Goal: Information Seeking & Learning: Learn about a topic

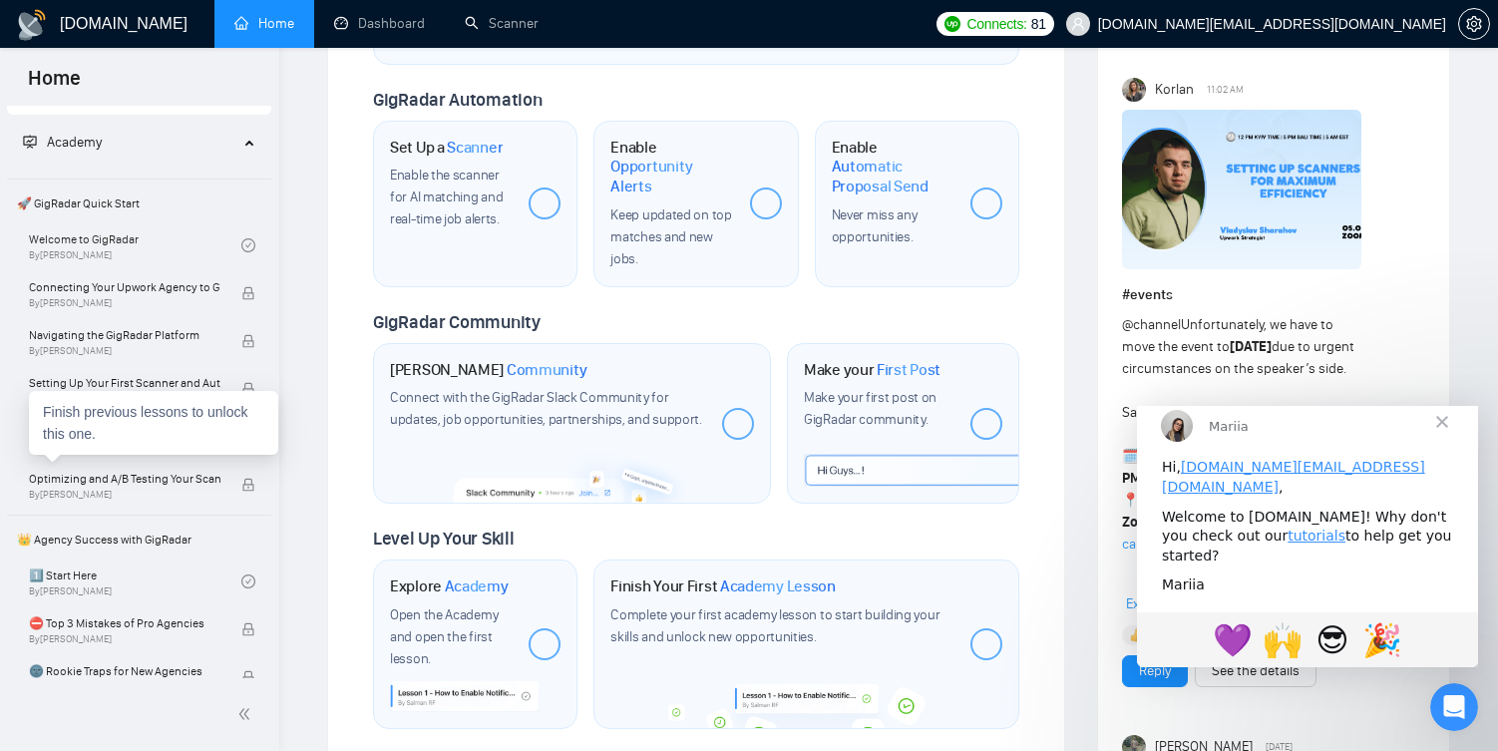
scroll to position [705, 0]
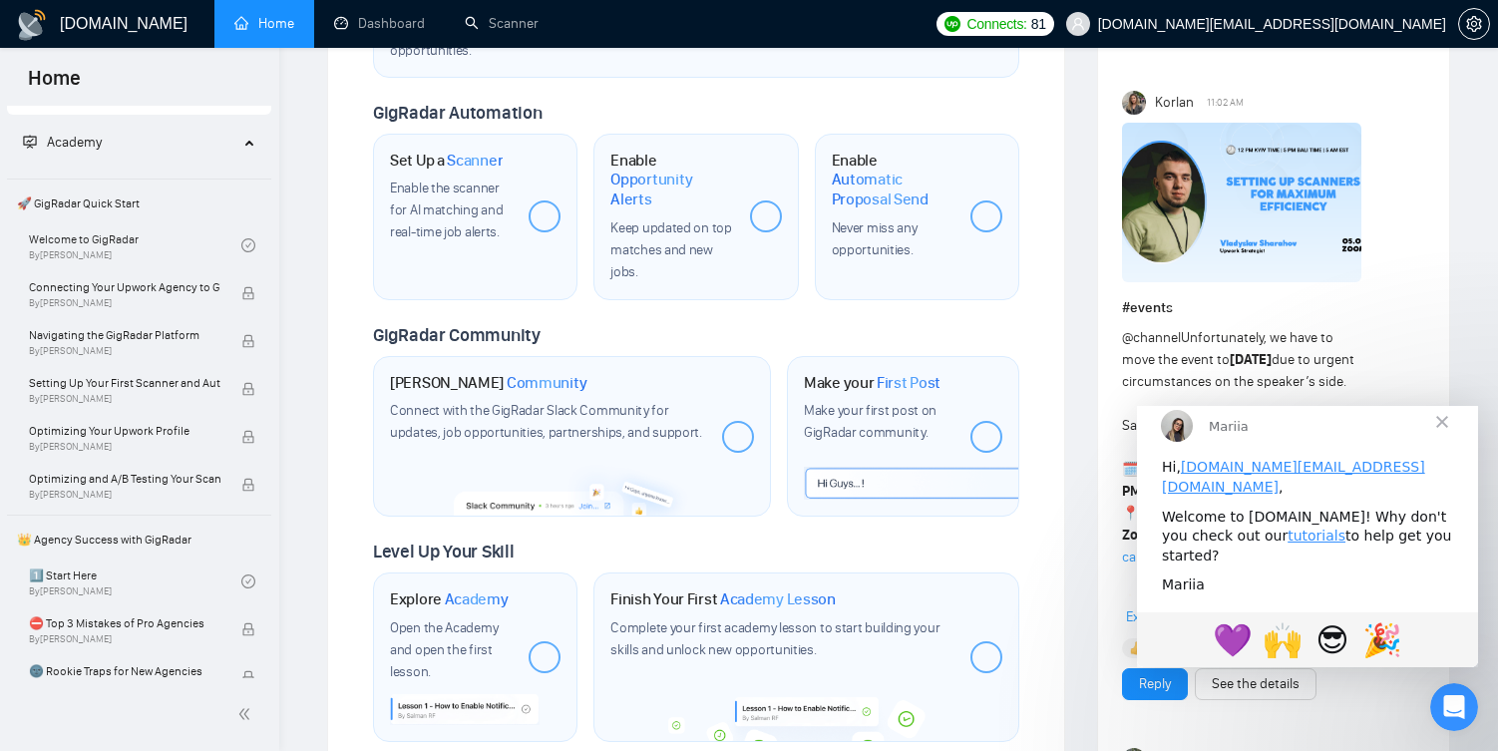
click at [246, 141] on icon at bounding box center [251, 141] width 10 height 0
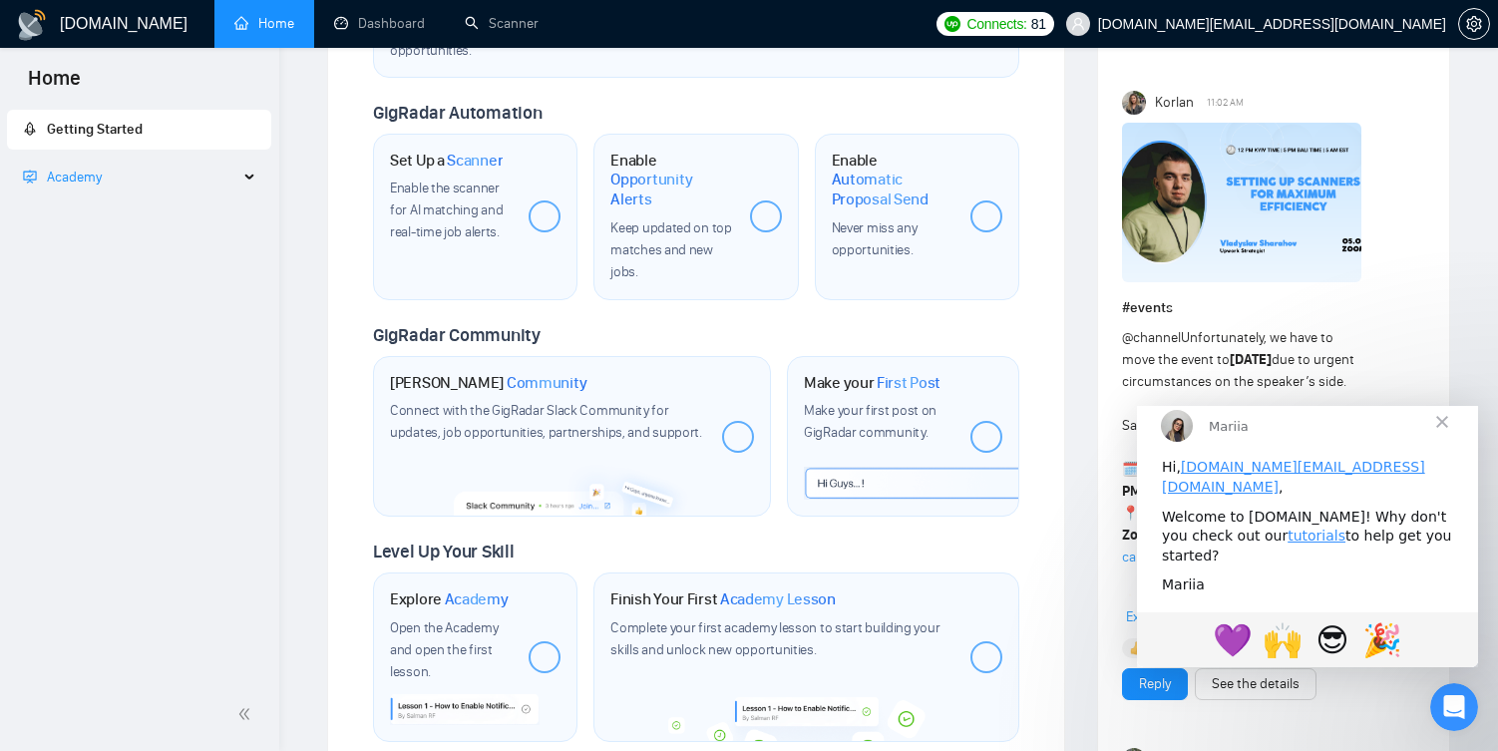
scroll to position [0, 0]
click at [252, 181] on div "Academy" at bounding box center [139, 178] width 265 height 40
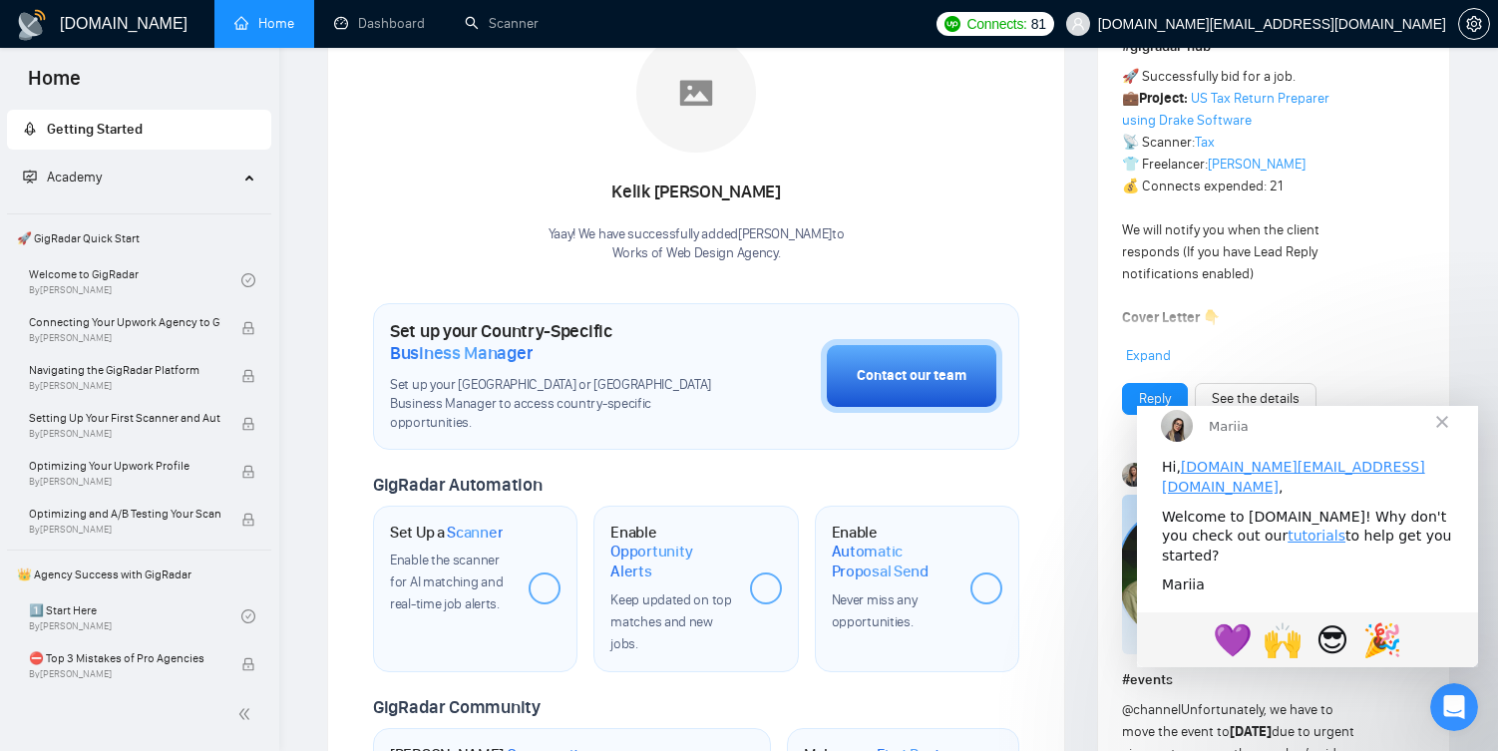
scroll to position [320, 0]
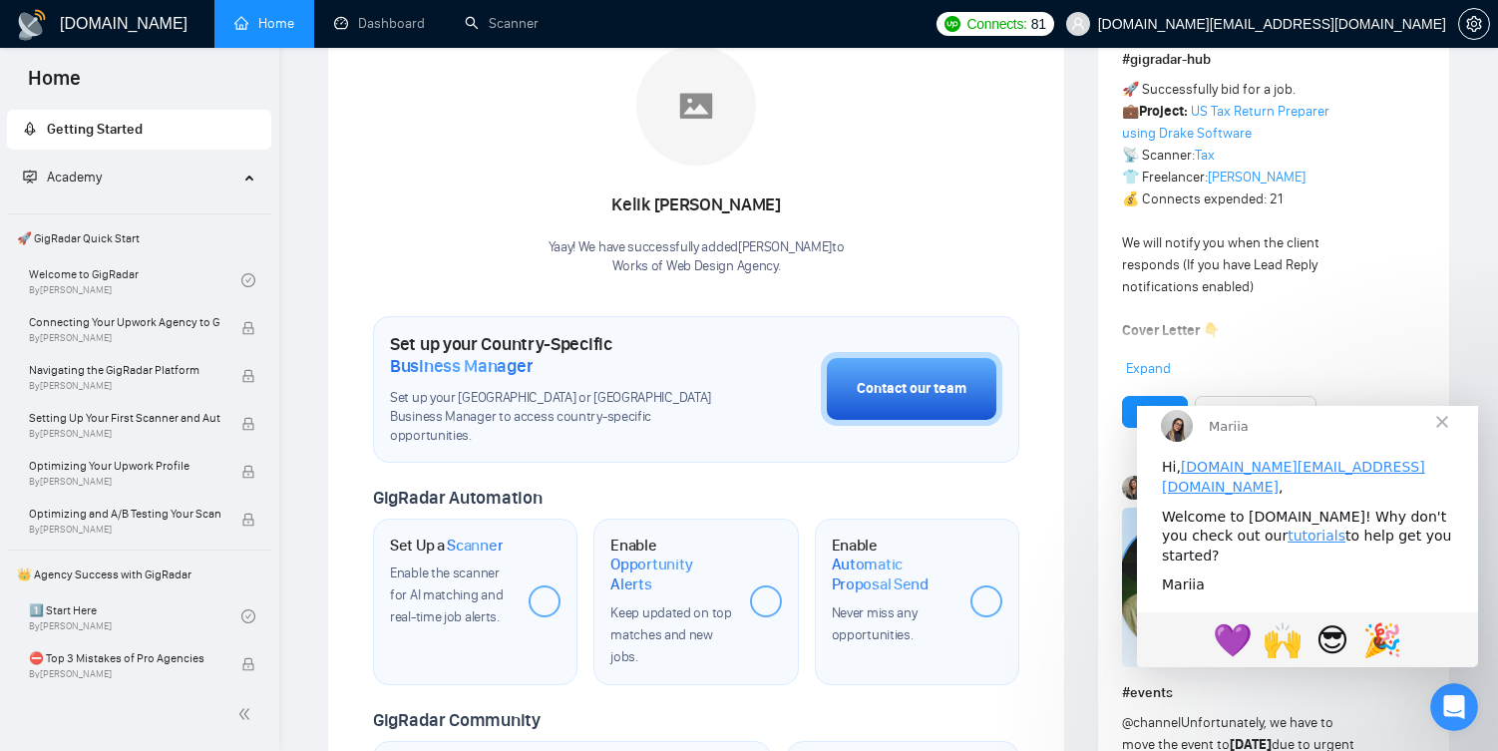
click at [1446, 436] on span "Close" at bounding box center [1442, 422] width 72 height 72
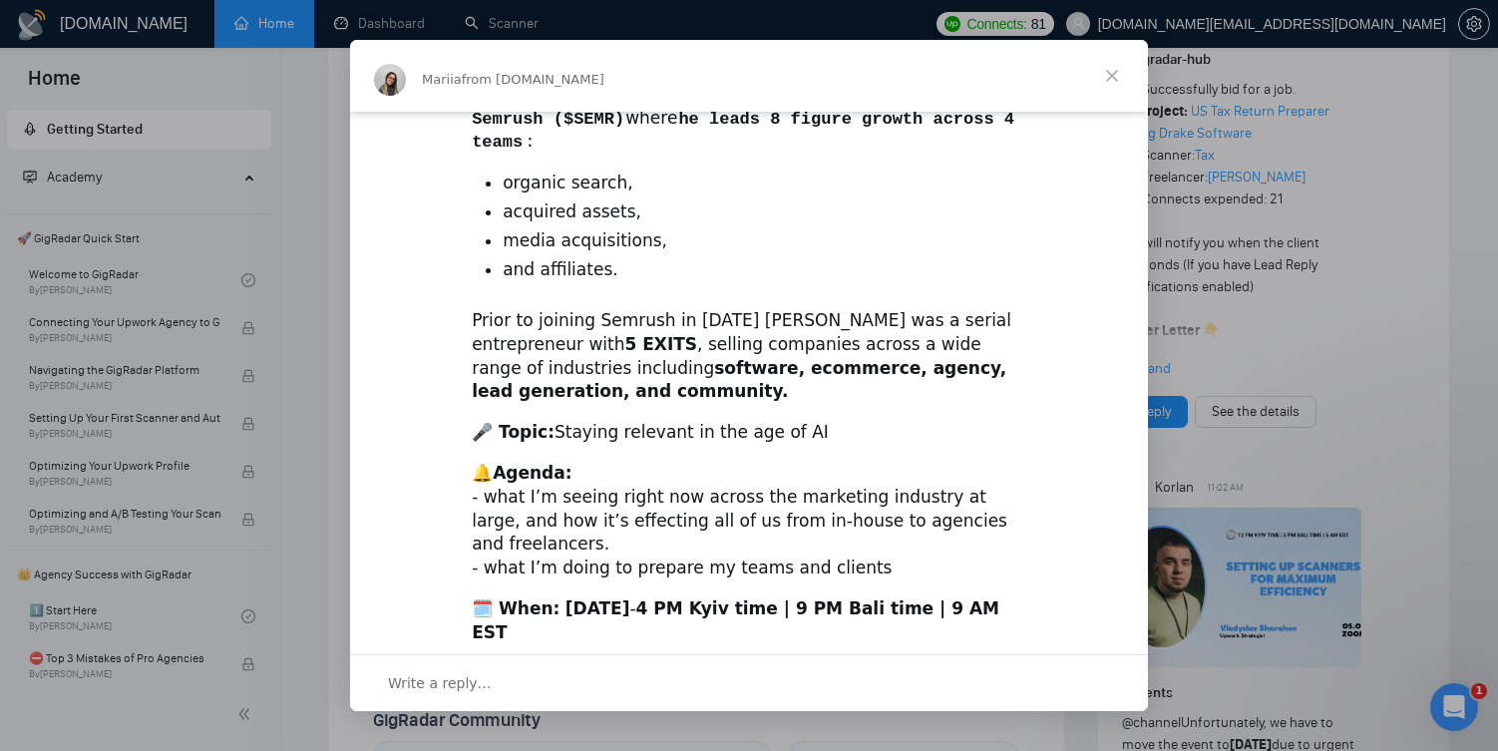
scroll to position [595, 0]
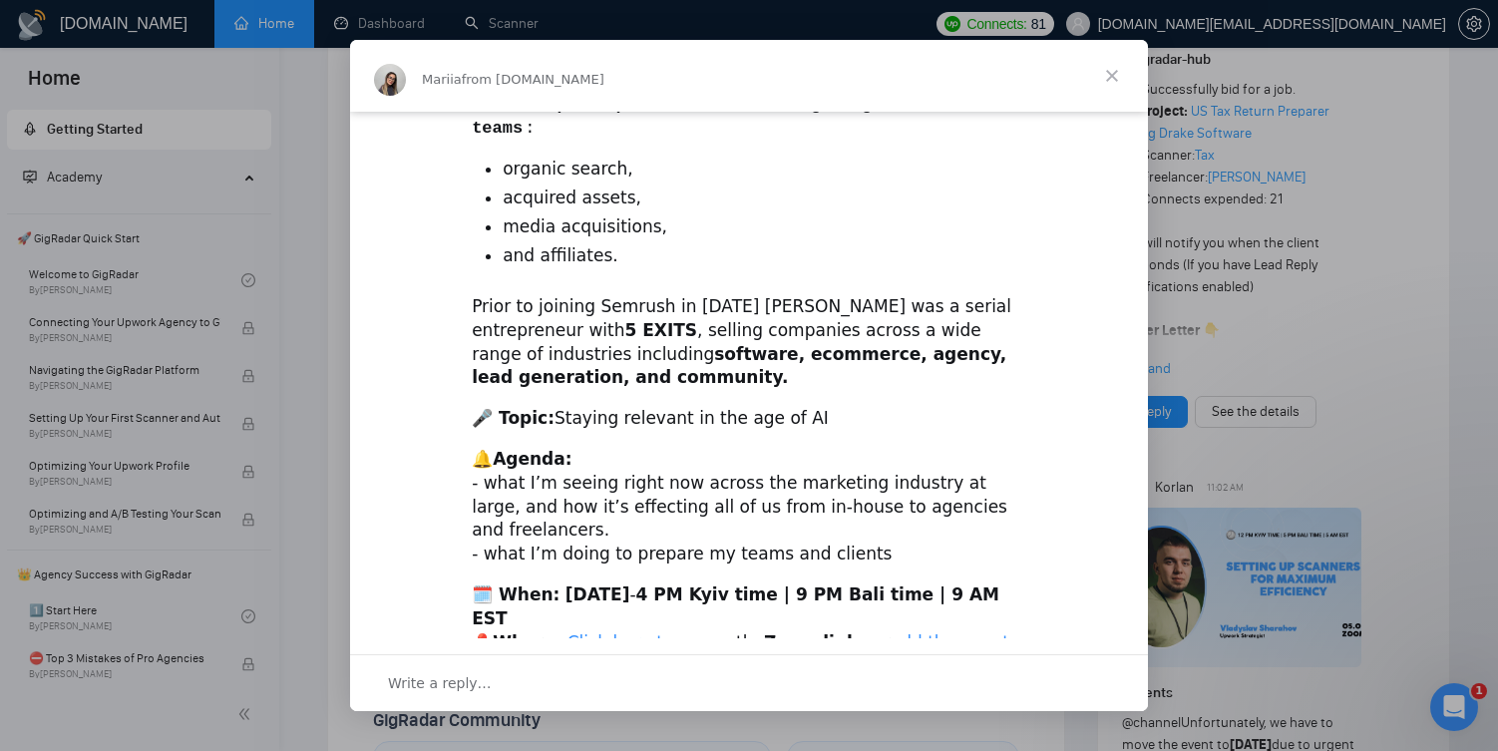
click at [1115, 72] on span "Close" at bounding box center [1112, 76] width 72 height 72
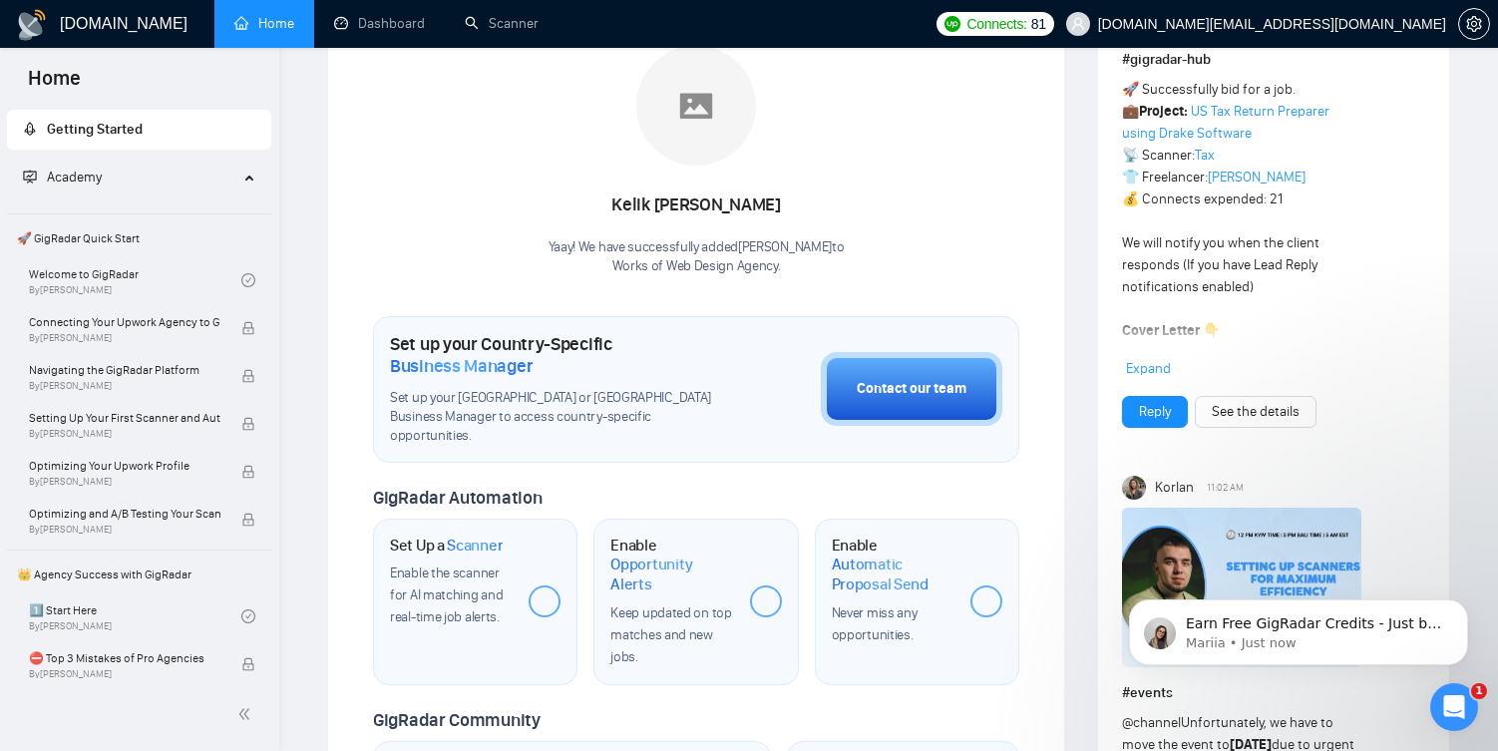
scroll to position [0, 0]
click at [128, 291] on link "Welcome to GigRadar By [PERSON_NAME]" at bounding box center [135, 280] width 212 height 44
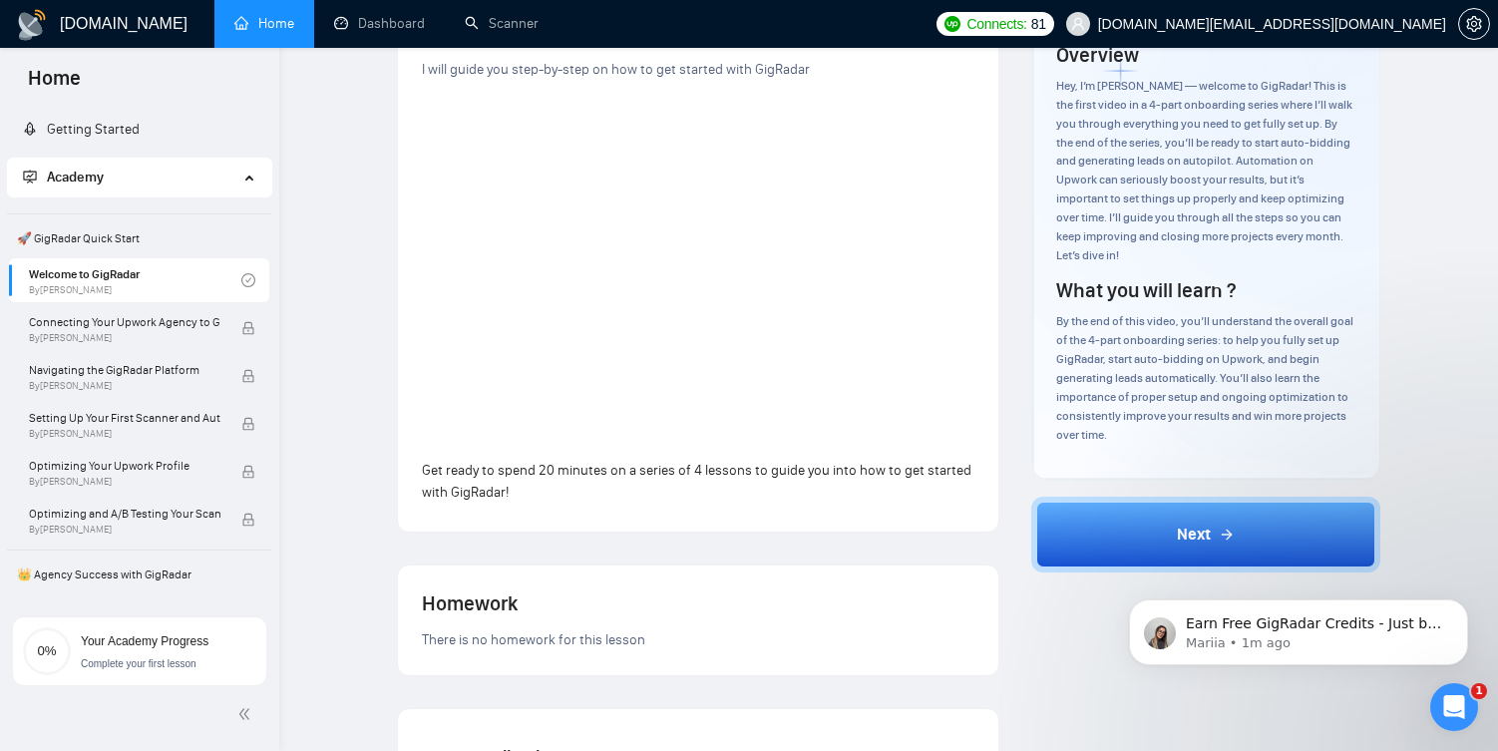
scroll to position [194, 0]
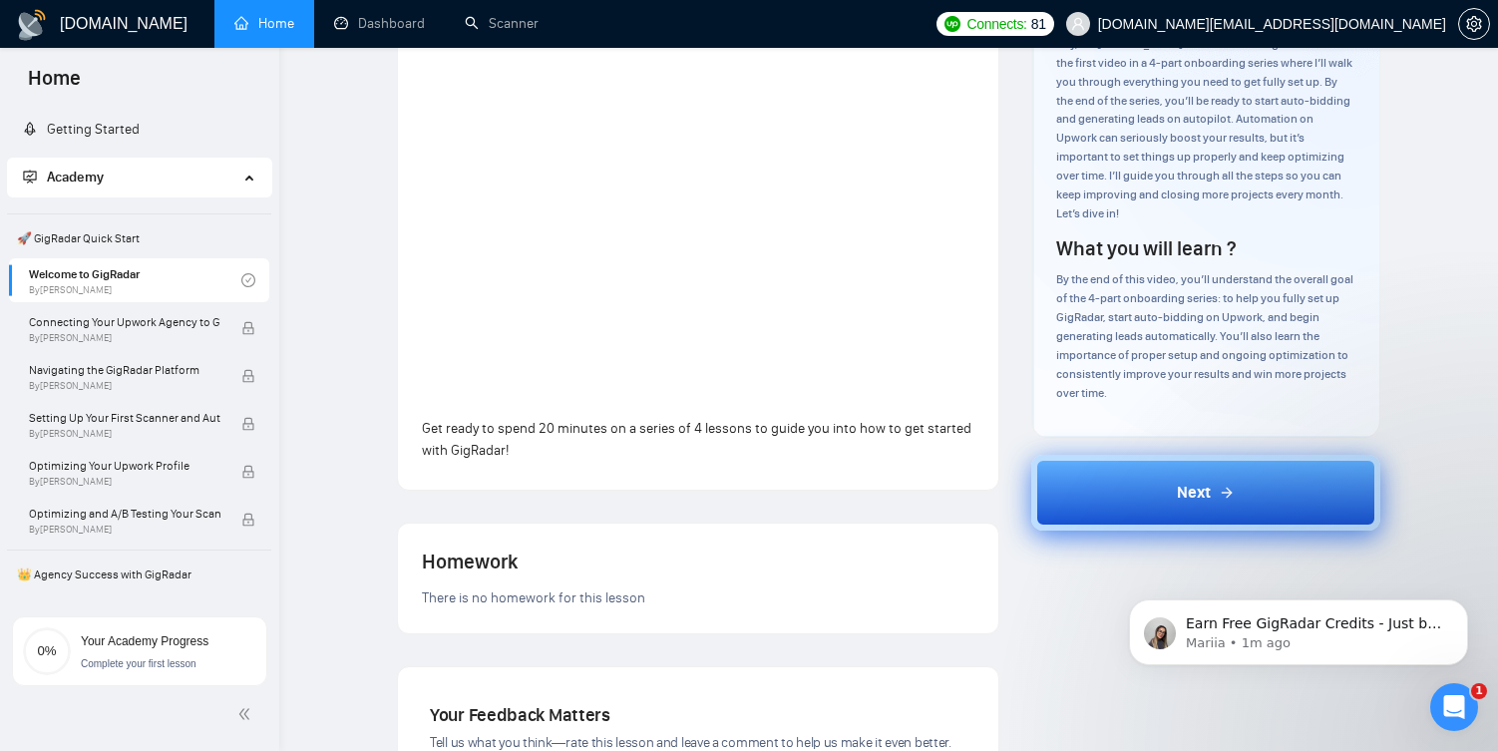
click at [1061, 506] on button "Next" at bounding box center [1205, 493] width 349 height 76
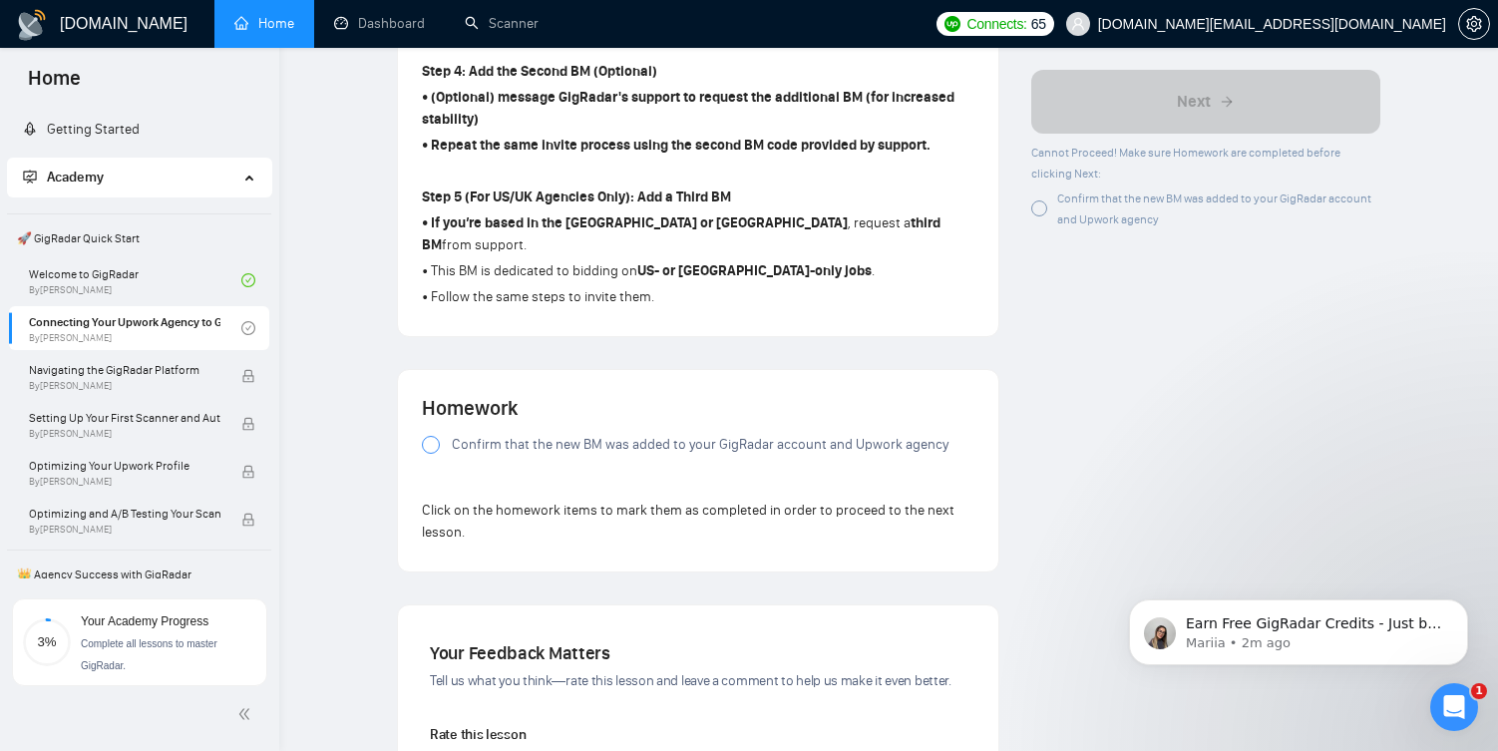
scroll to position [1228, 0]
click at [432, 435] on div at bounding box center [431, 444] width 18 height 18
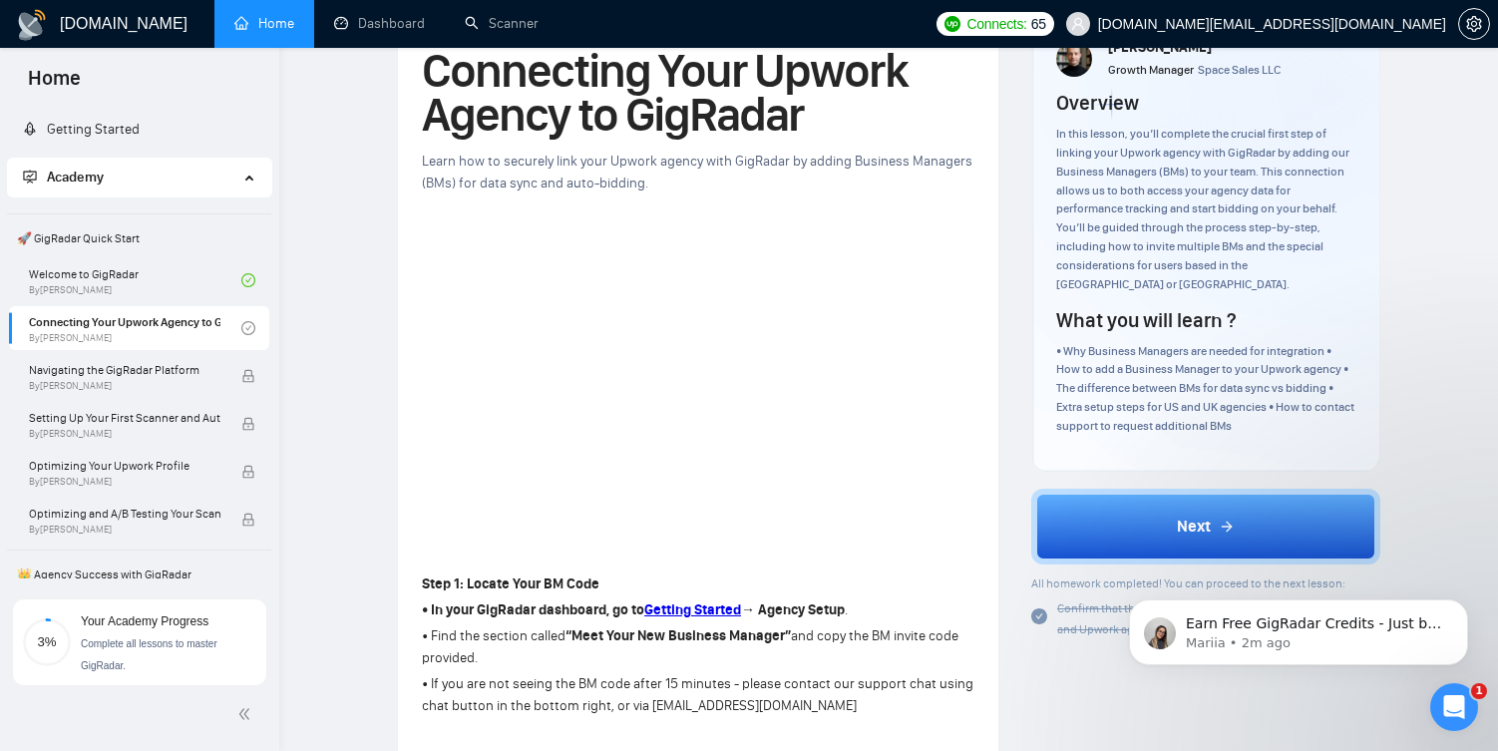
scroll to position [159, 0]
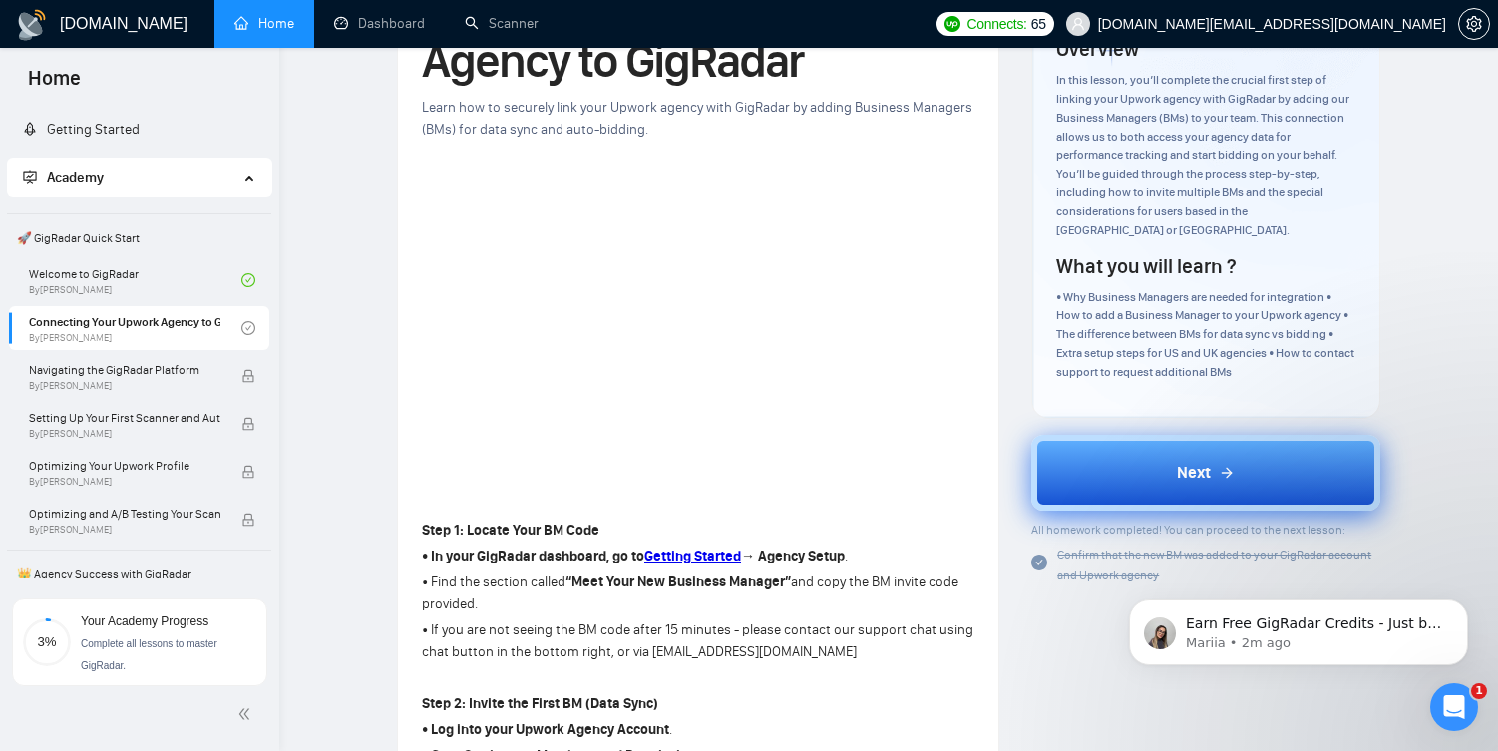
click at [1098, 472] on button "Next" at bounding box center [1205, 473] width 349 height 76
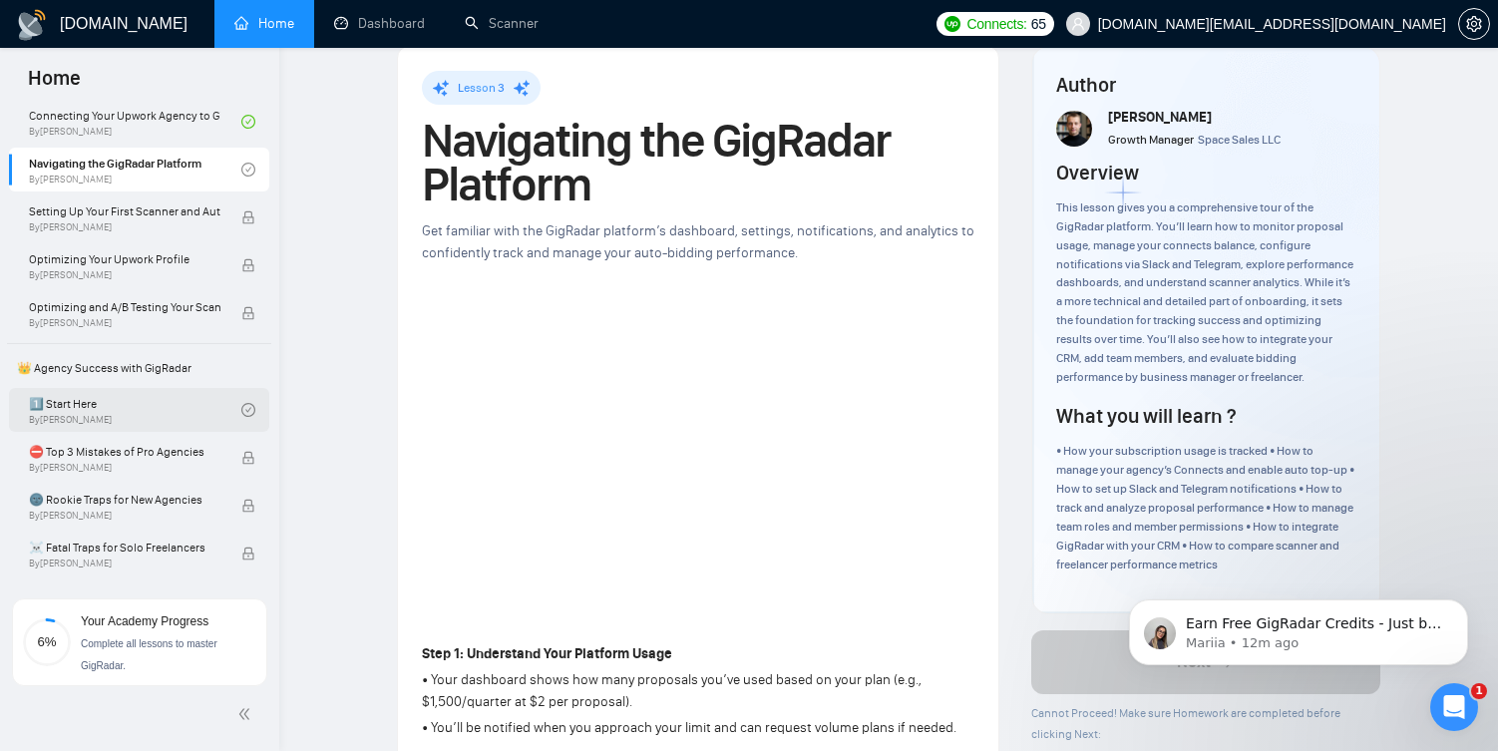
scroll to position [216, 0]
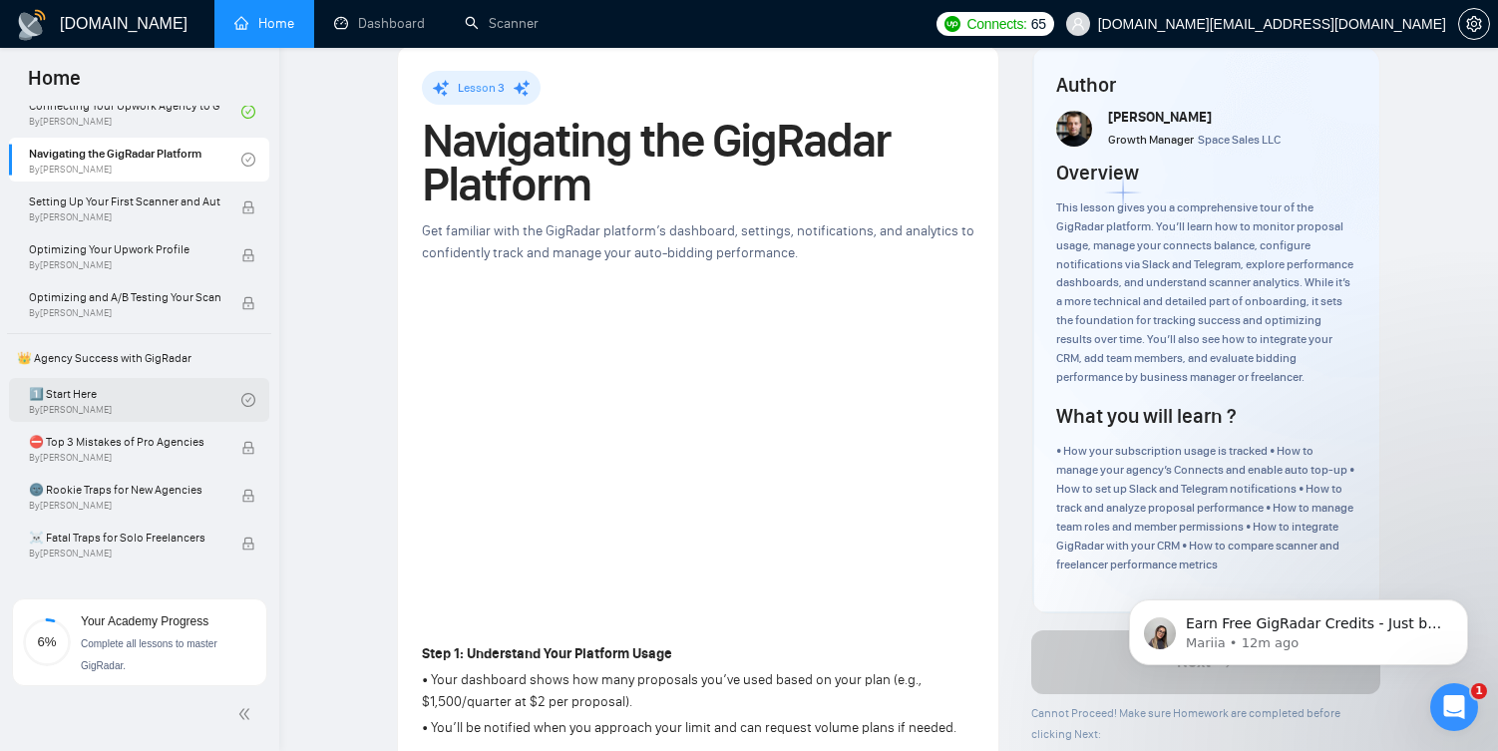
click at [158, 397] on link "1️⃣ Start Here By [PERSON_NAME]" at bounding box center [135, 400] width 212 height 44
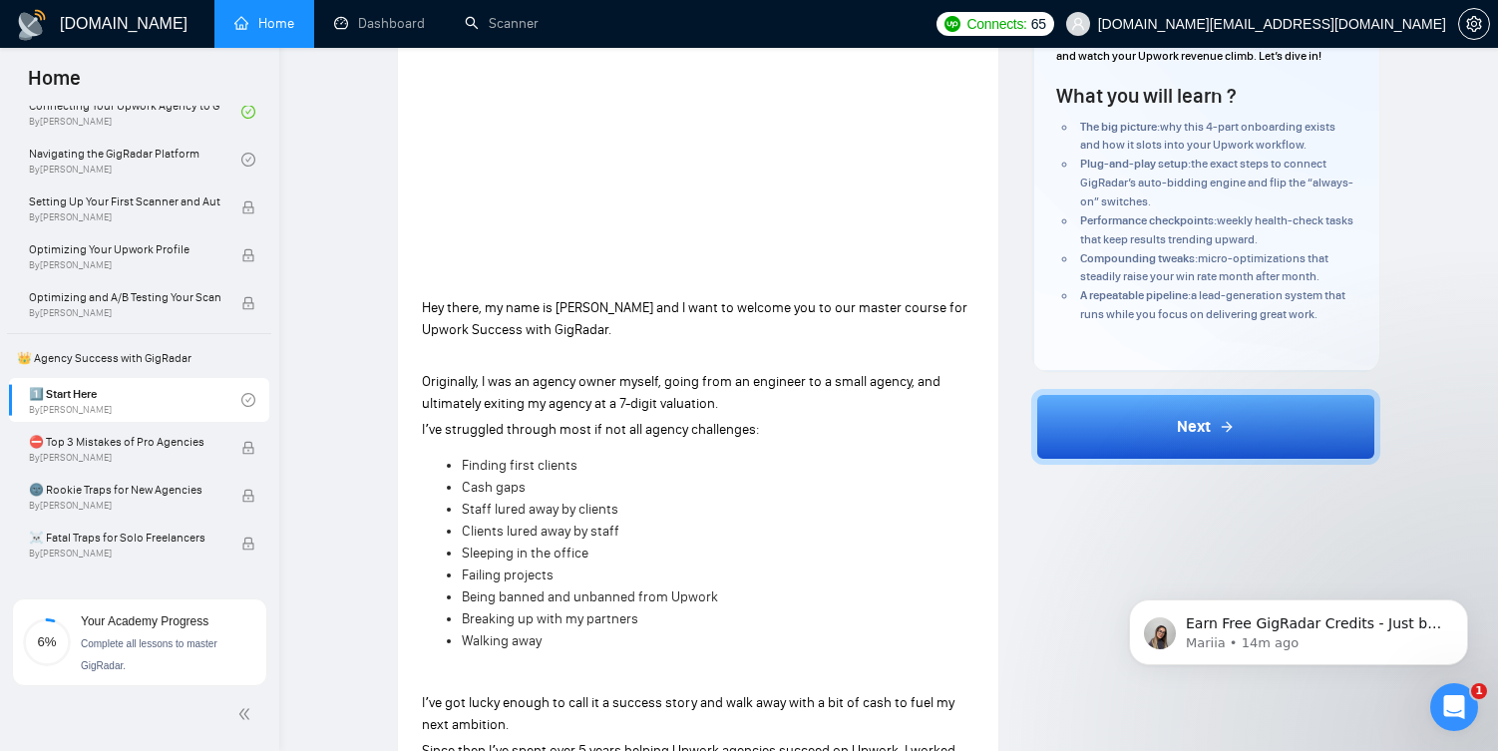
scroll to position [350, 0]
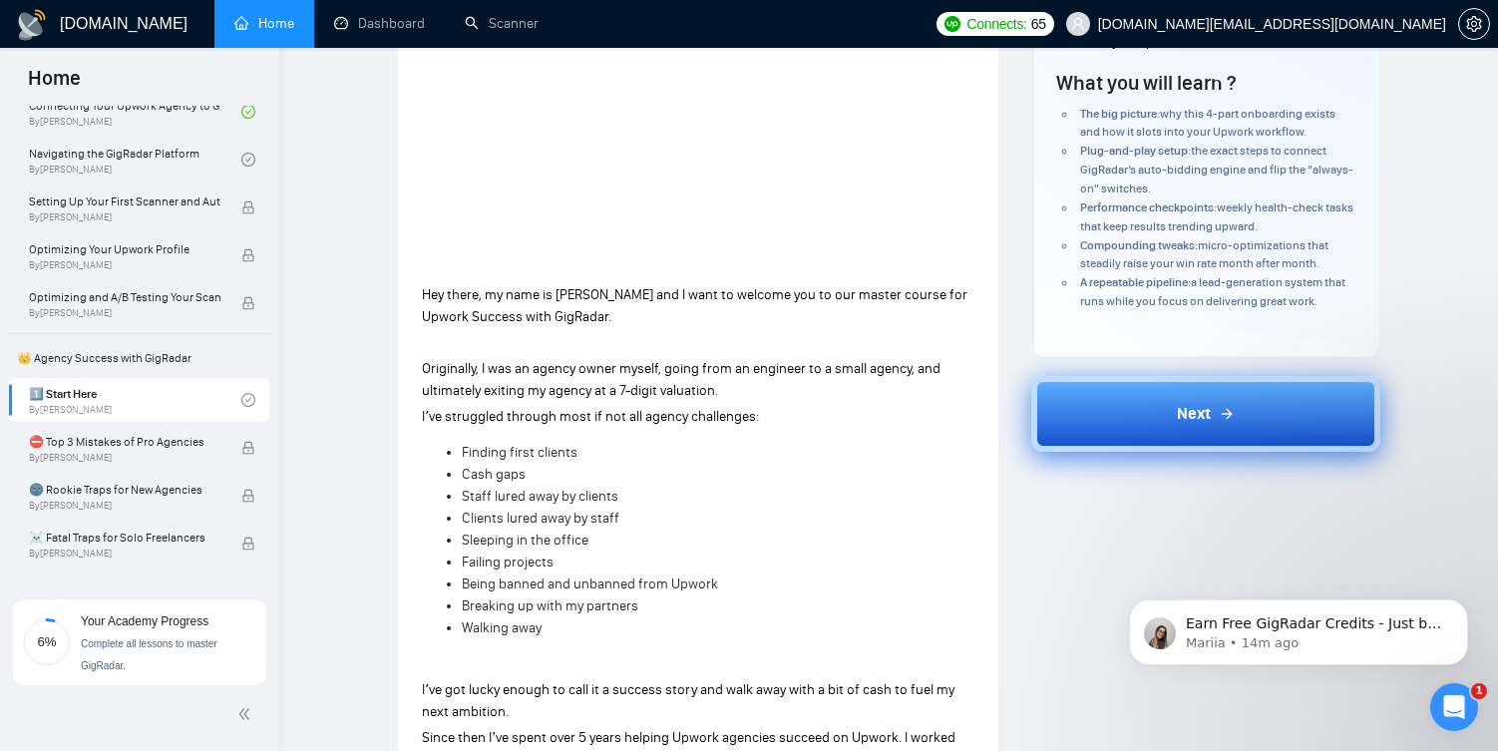
click at [1129, 422] on button "Next" at bounding box center [1205, 414] width 349 height 76
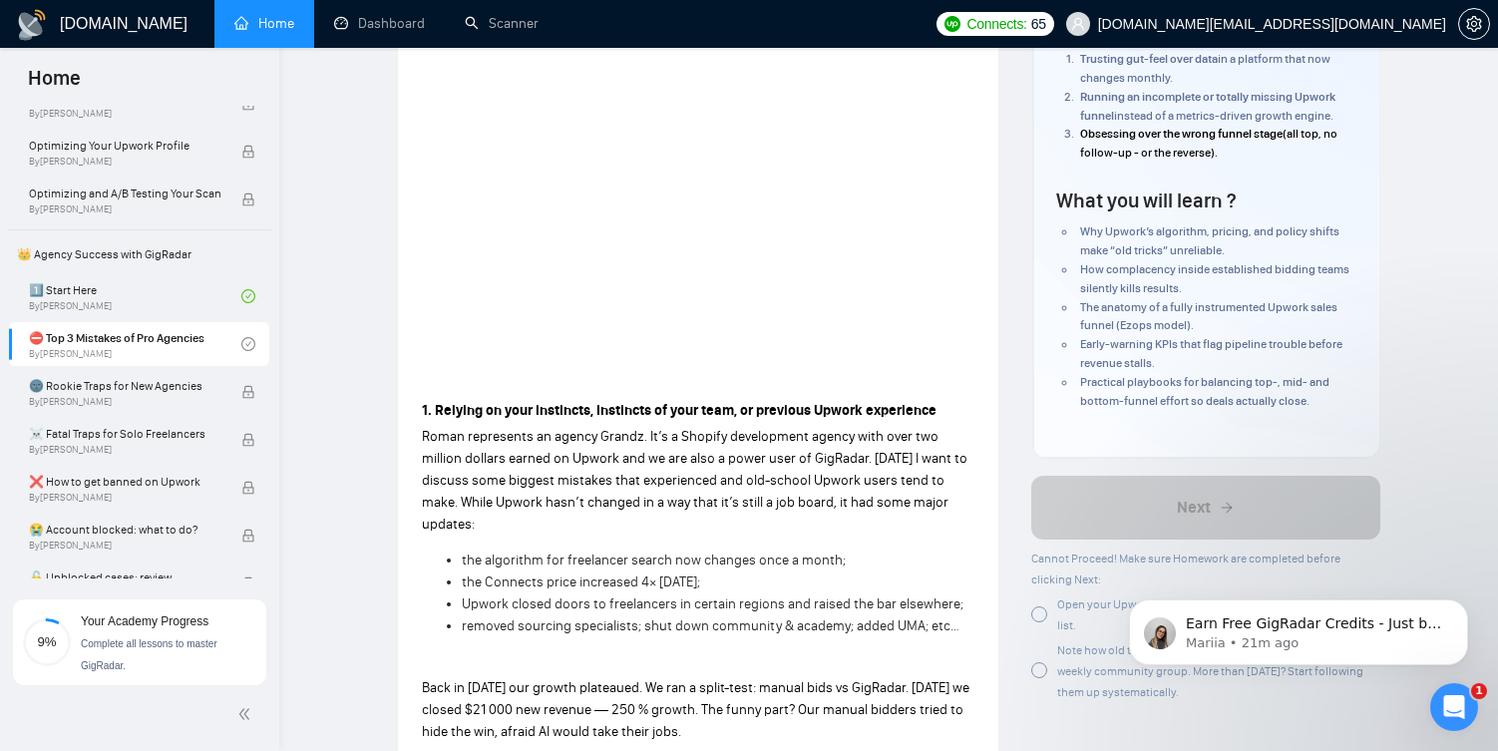
scroll to position [288, 0]
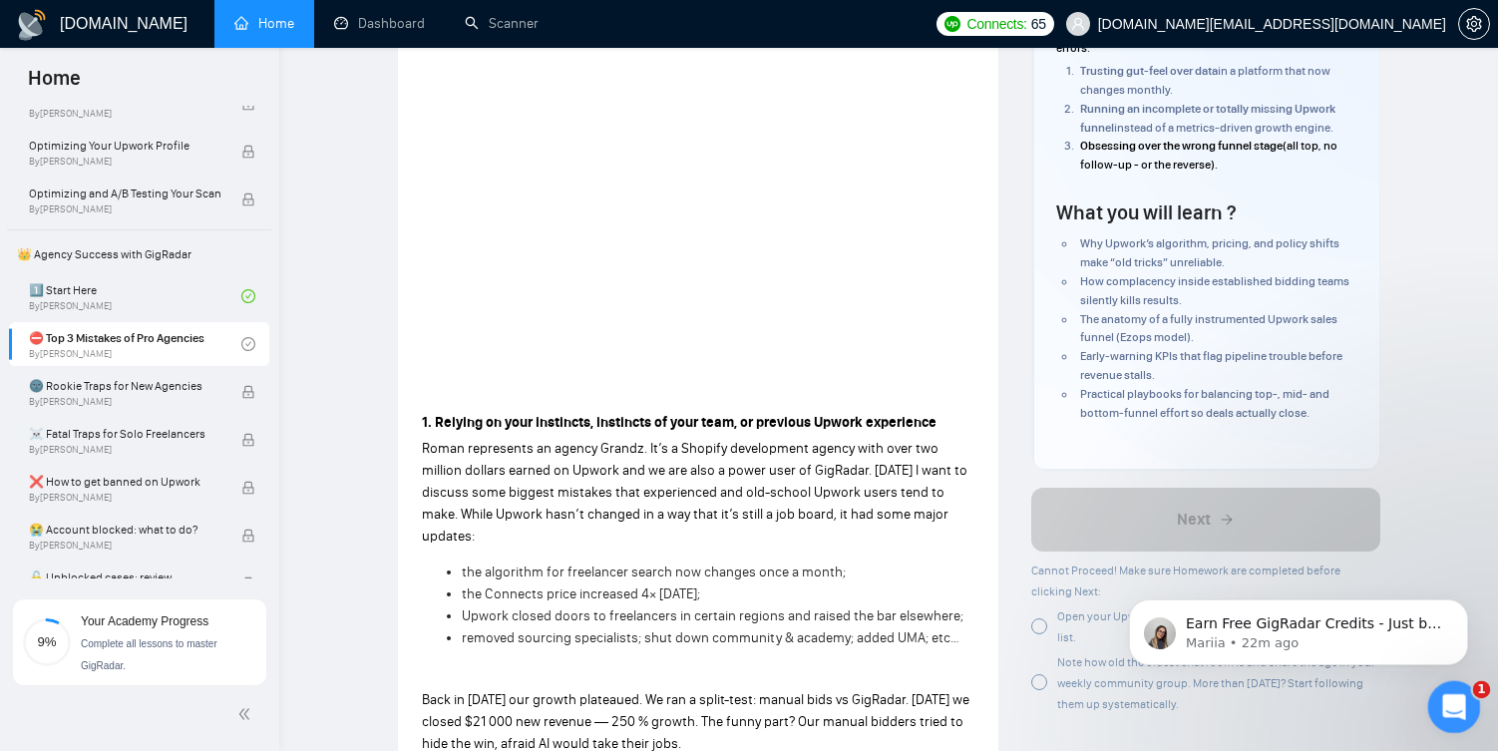
click at [1429, 704] on div "Open Intercom Messenger" at bounding box center [1451, 704] width 66 height 66
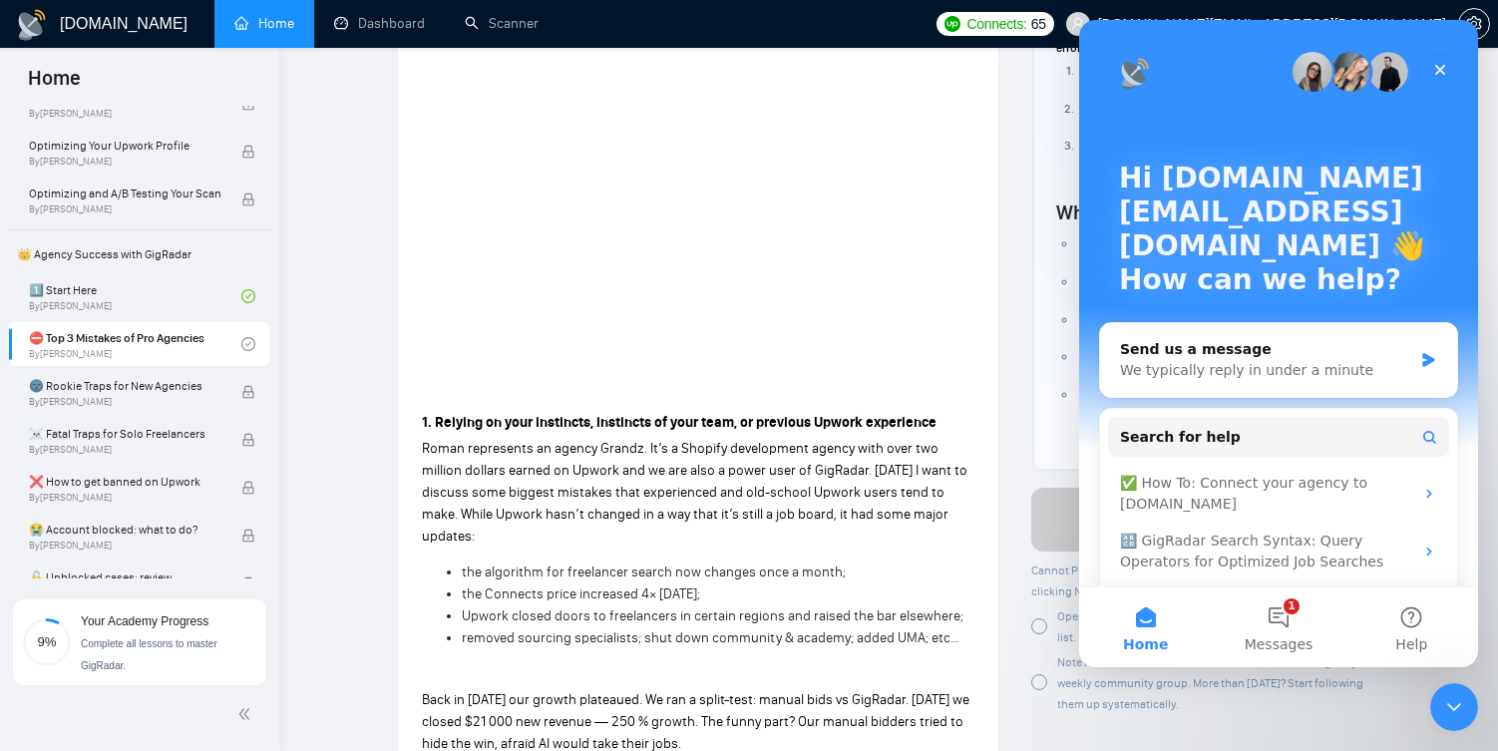
scroll to position [87, 0]
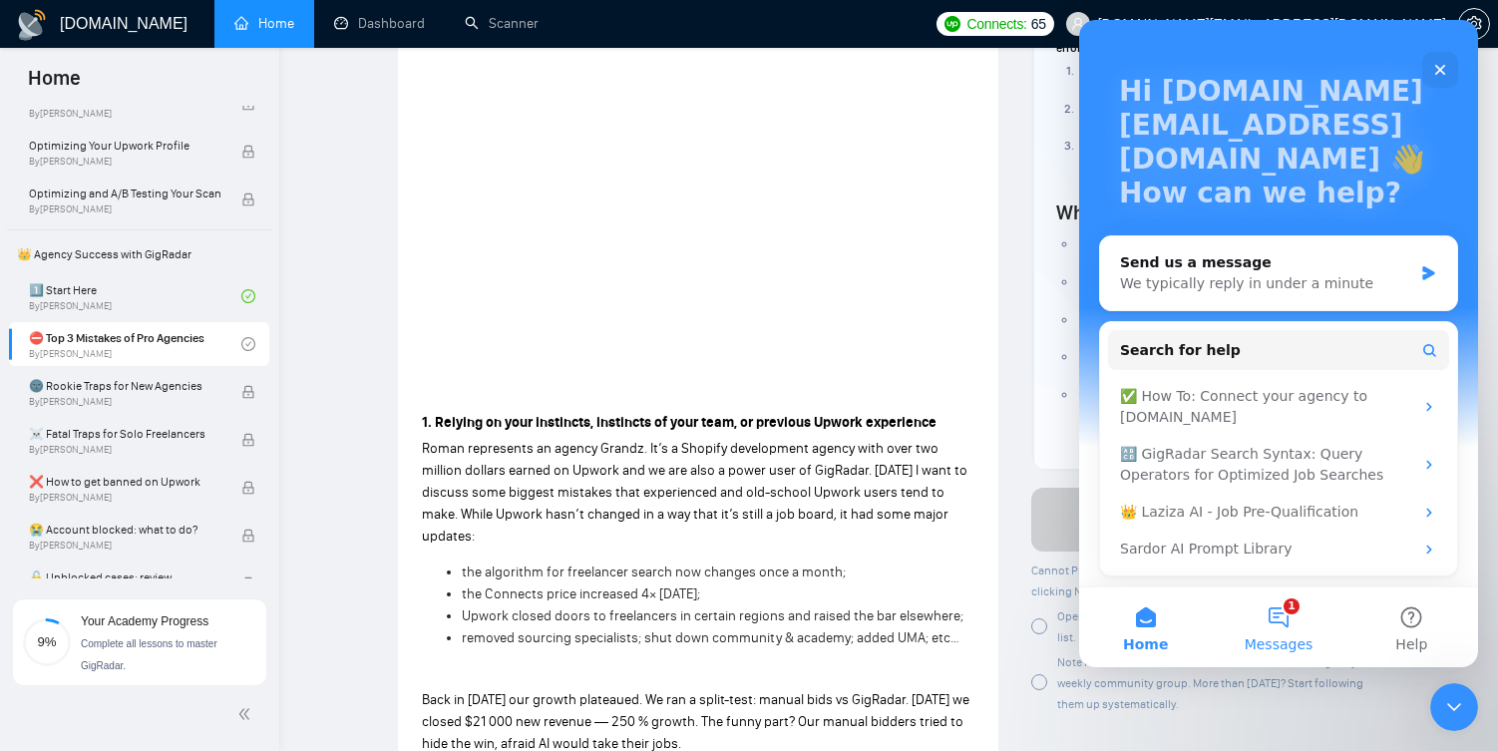
click at [1302, 619] on button "1 Messages" at bounding box center [1277, 627] width 133 height 80
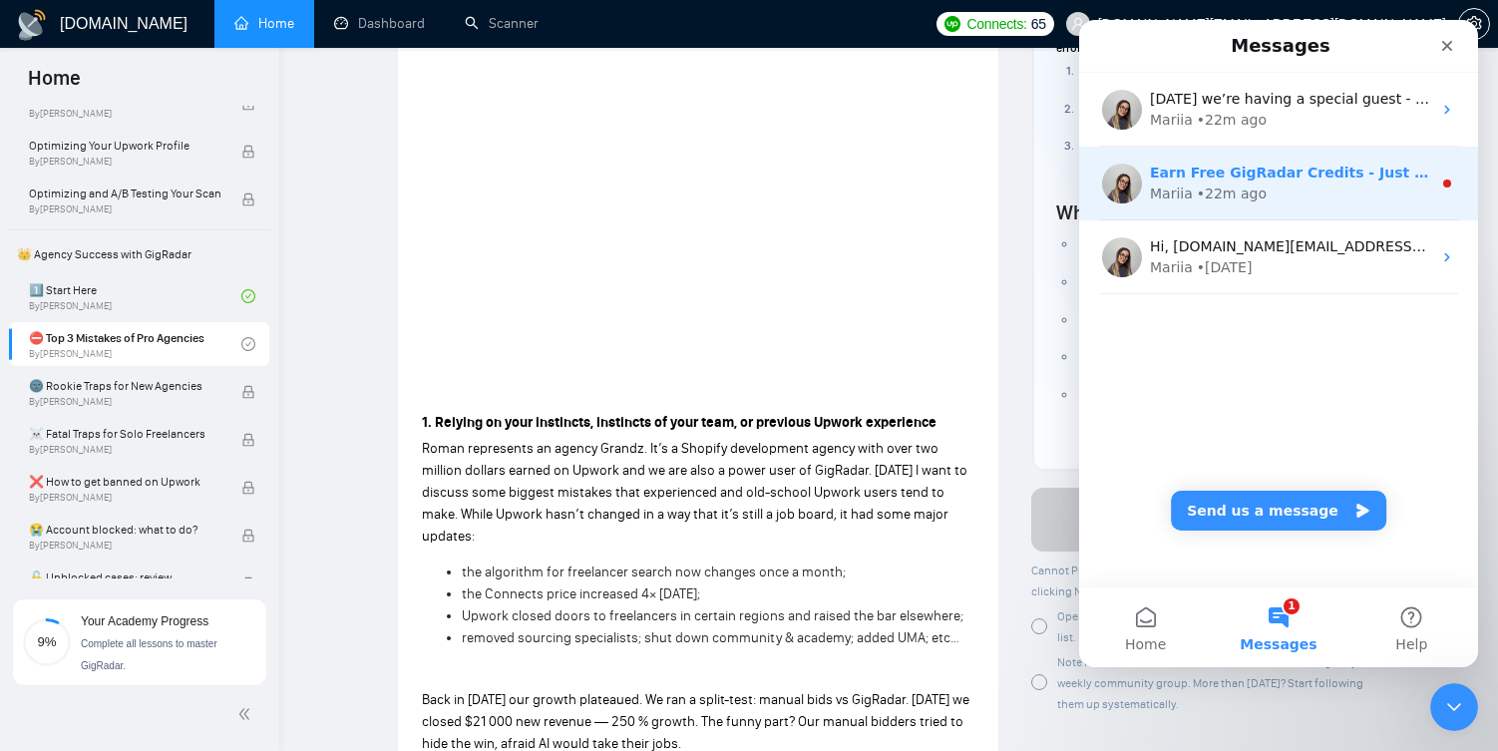
click at [1323, 193] on div "Mariia • 22m ago" at bounding box center [1290, 193] width 281 height 21
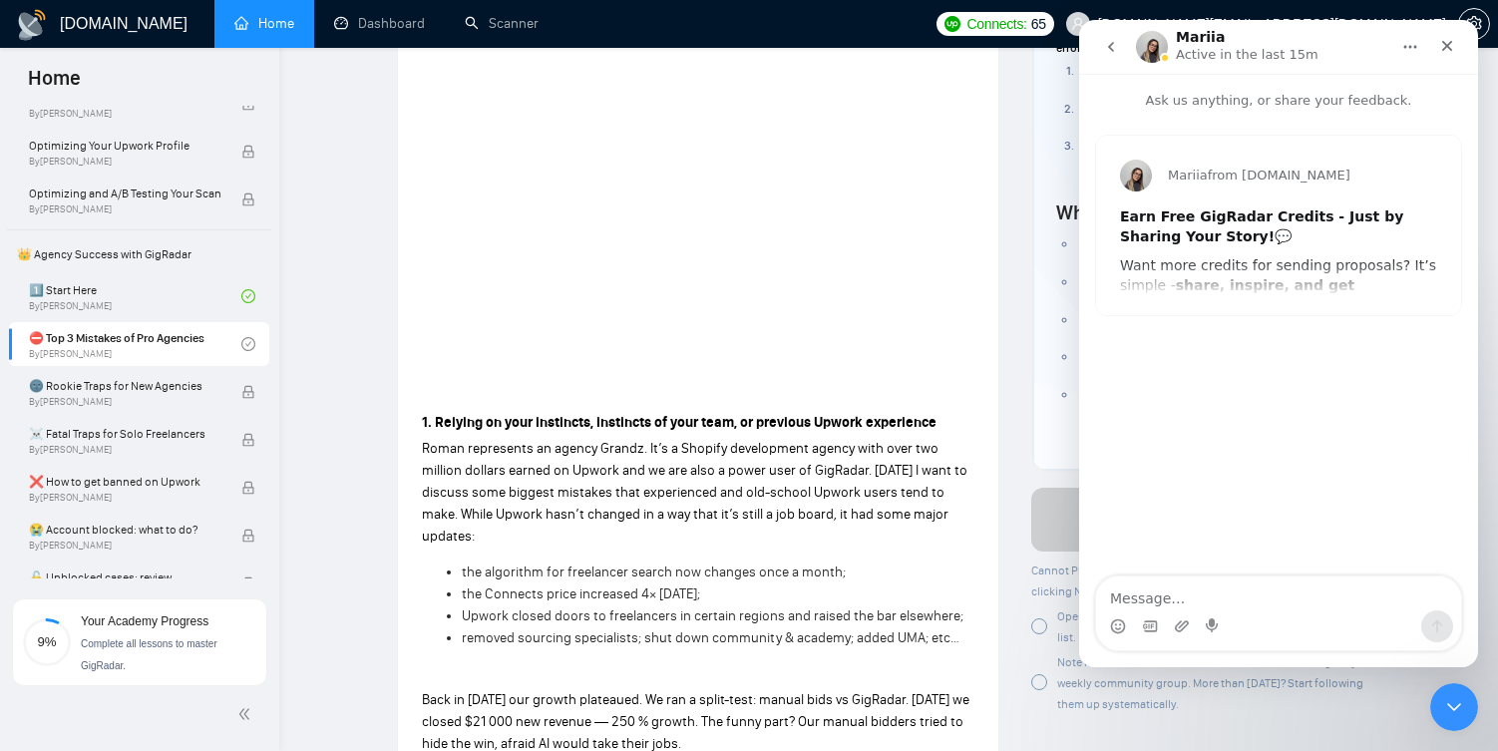
click at [1063, 256] on ul "Why Upwork’s algorithm, pricing, and policy shifts make “old tricks” unreliable…" at bounding box center [1205, 327] width 299 height 187
click at [1440, 46] on icon "Close" at bounding box center [1447, 46] width 16 height 16
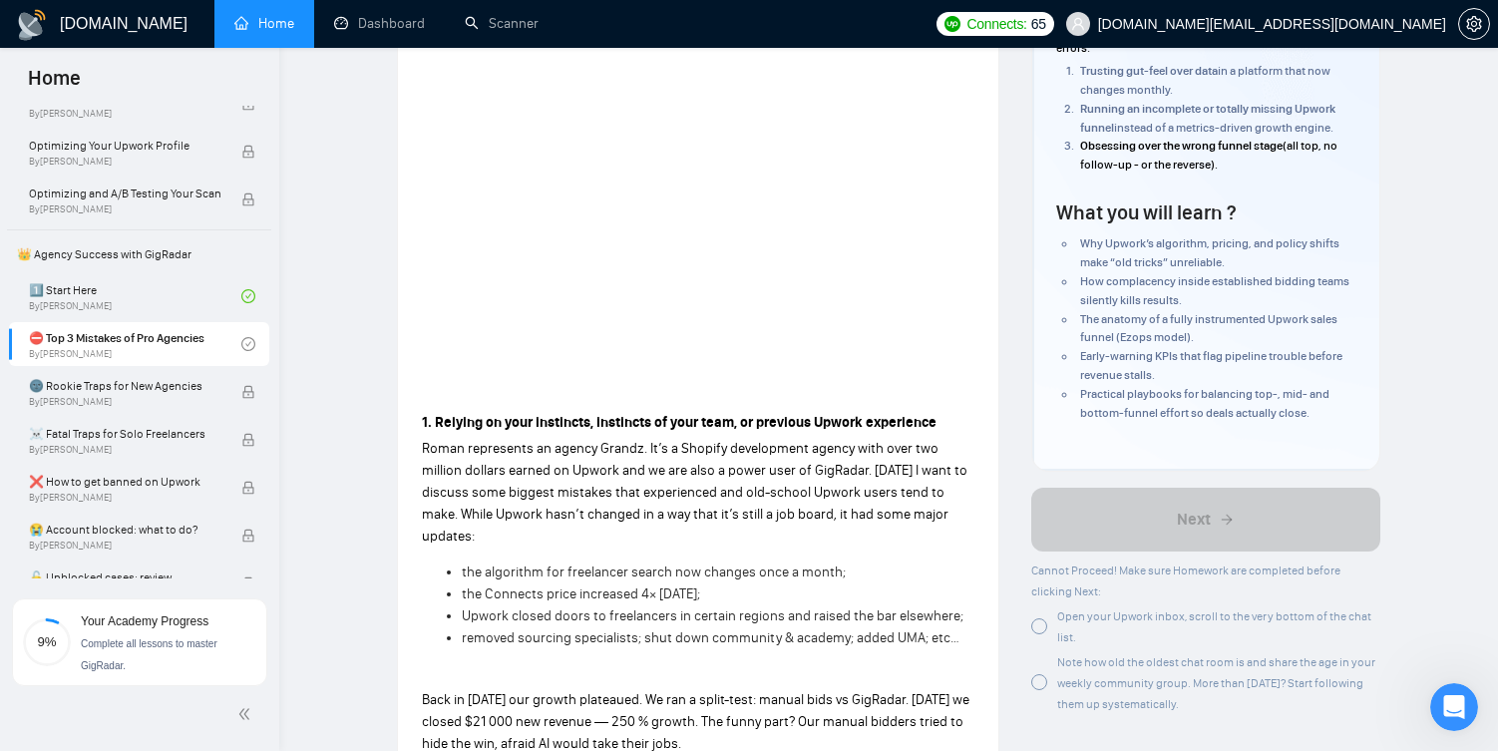
scroll to position [353, 0]
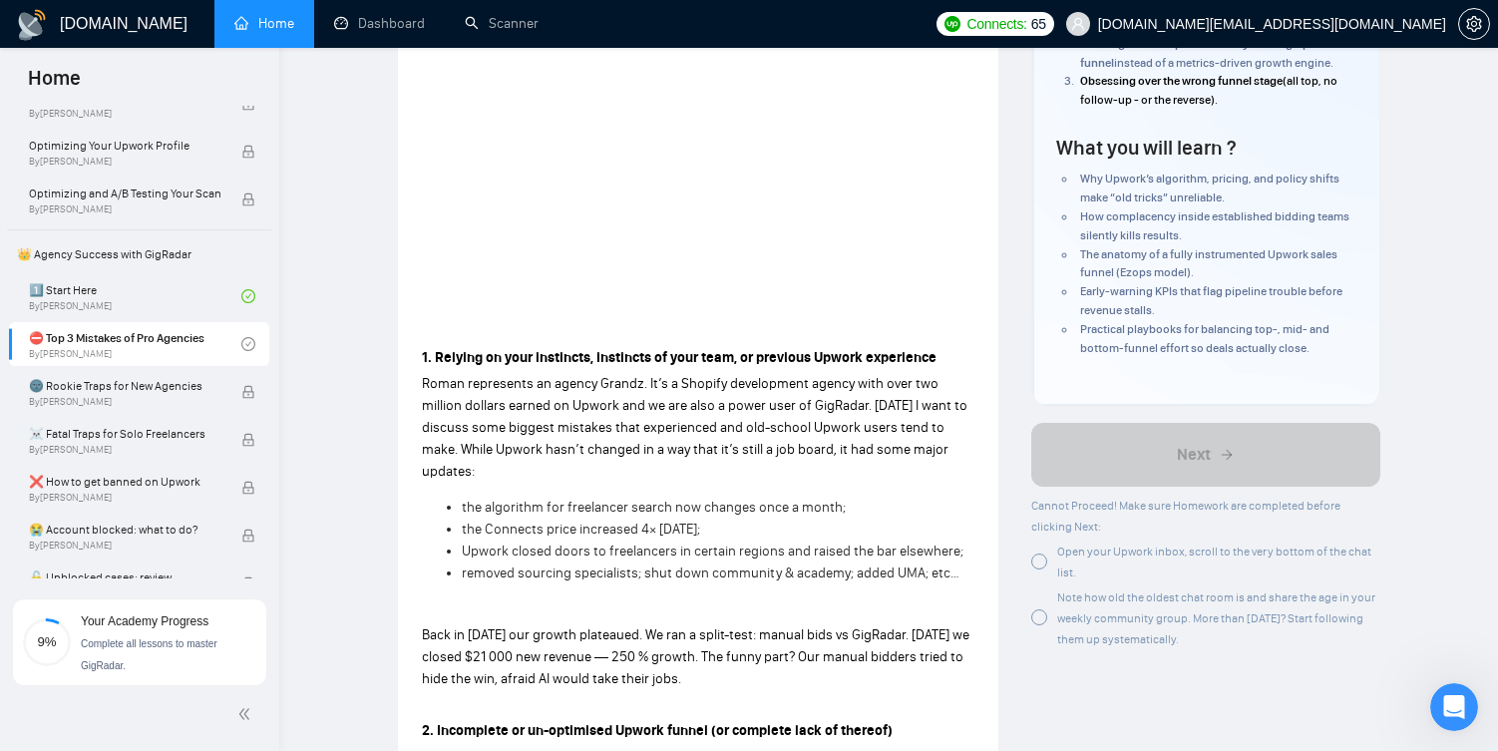
click at [1045, 565] on div at bounding box center [1039, 561] width 16 height 16
click at [1040, 623] on div at bounding box center [1039, 617] width 16 height 16
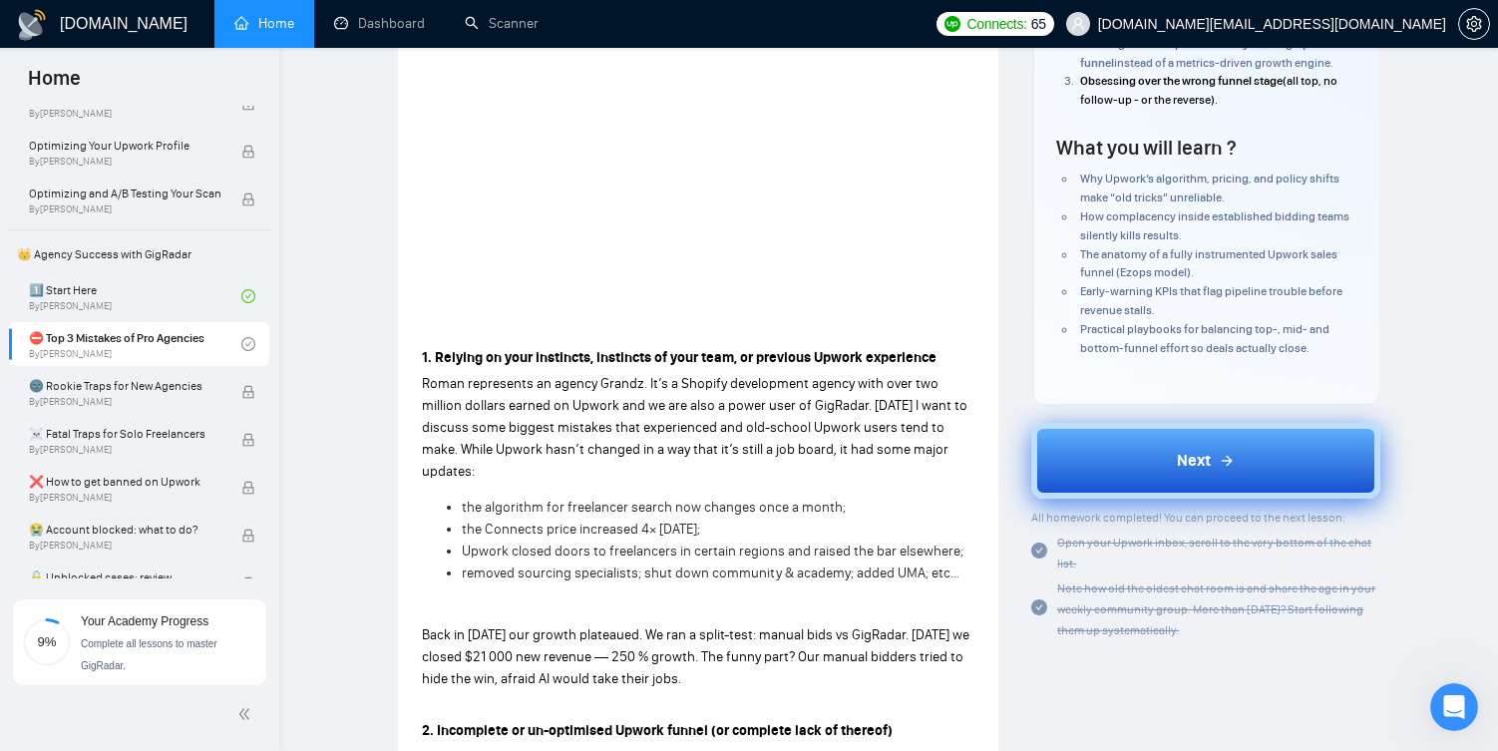
click at [1199, 462] on span "Next" at bounding box center [1193, 461] width 34 height 24
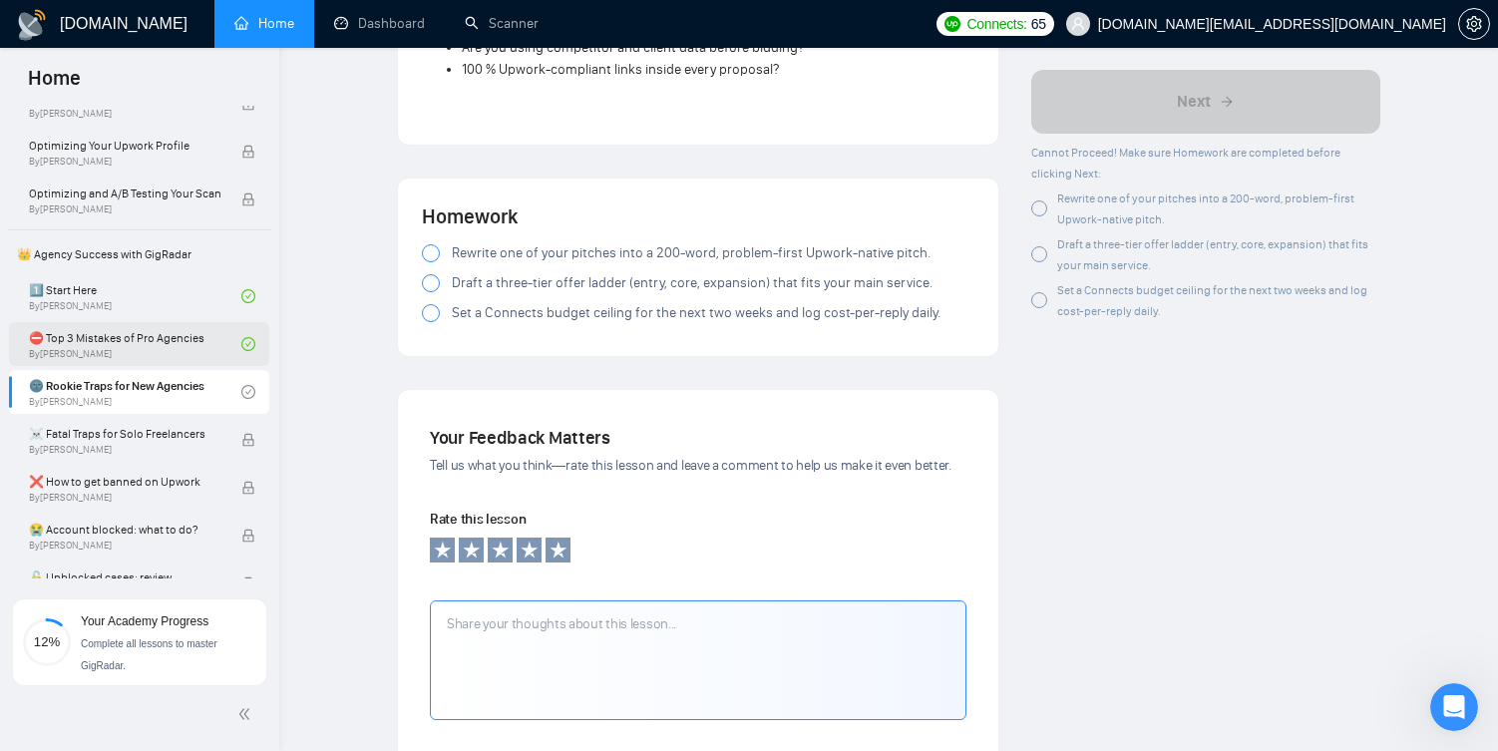
scroll to position [362, 0]
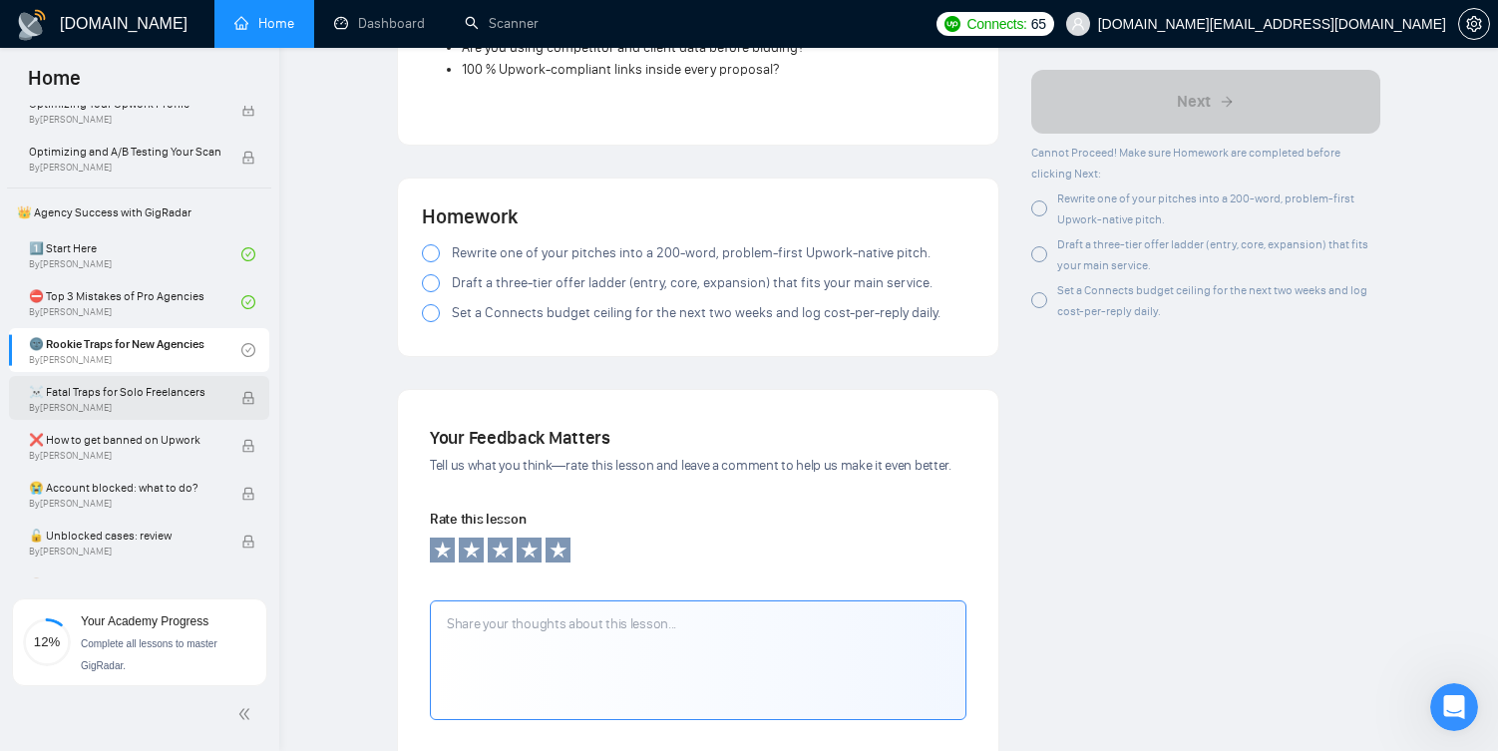
click at [94, 406] on span "By [PERSON_NAME]" at bounding box center [124, 408] width 191 height 12
click at [1035, 208] on div at bounding box center [1039, 208] width 16 height 16
click at [1045, 255] on div at bounding box center [1039, 254] width 16 height 16
click at [1040, 293] on div at bounding box center [1039, 300] width 16 height 16
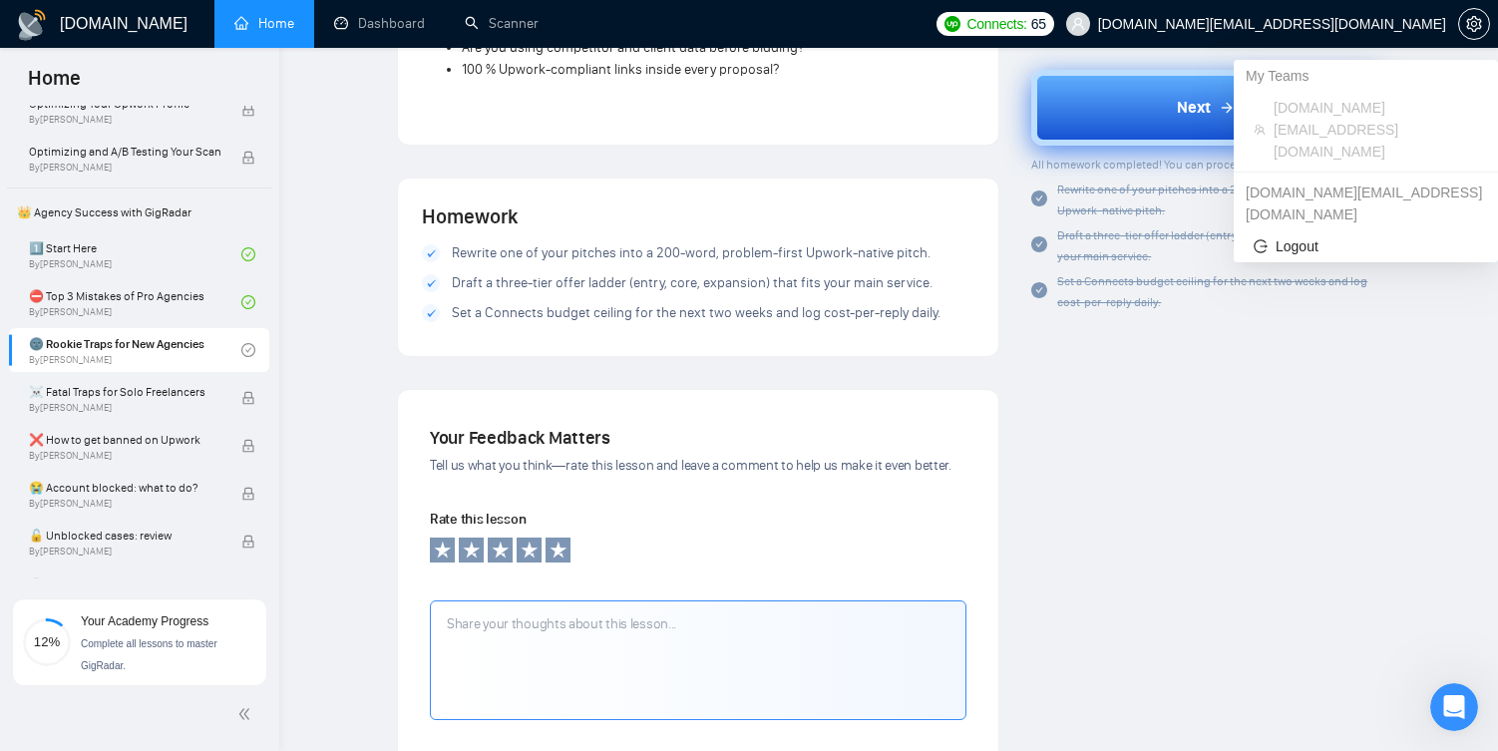
click at [1241, 92] on li "[DOMAIN_NAME][EMAIL_ADDRESS][DOMAIN_NAME]" at bounding box center [1365, 130] width 248 height 76
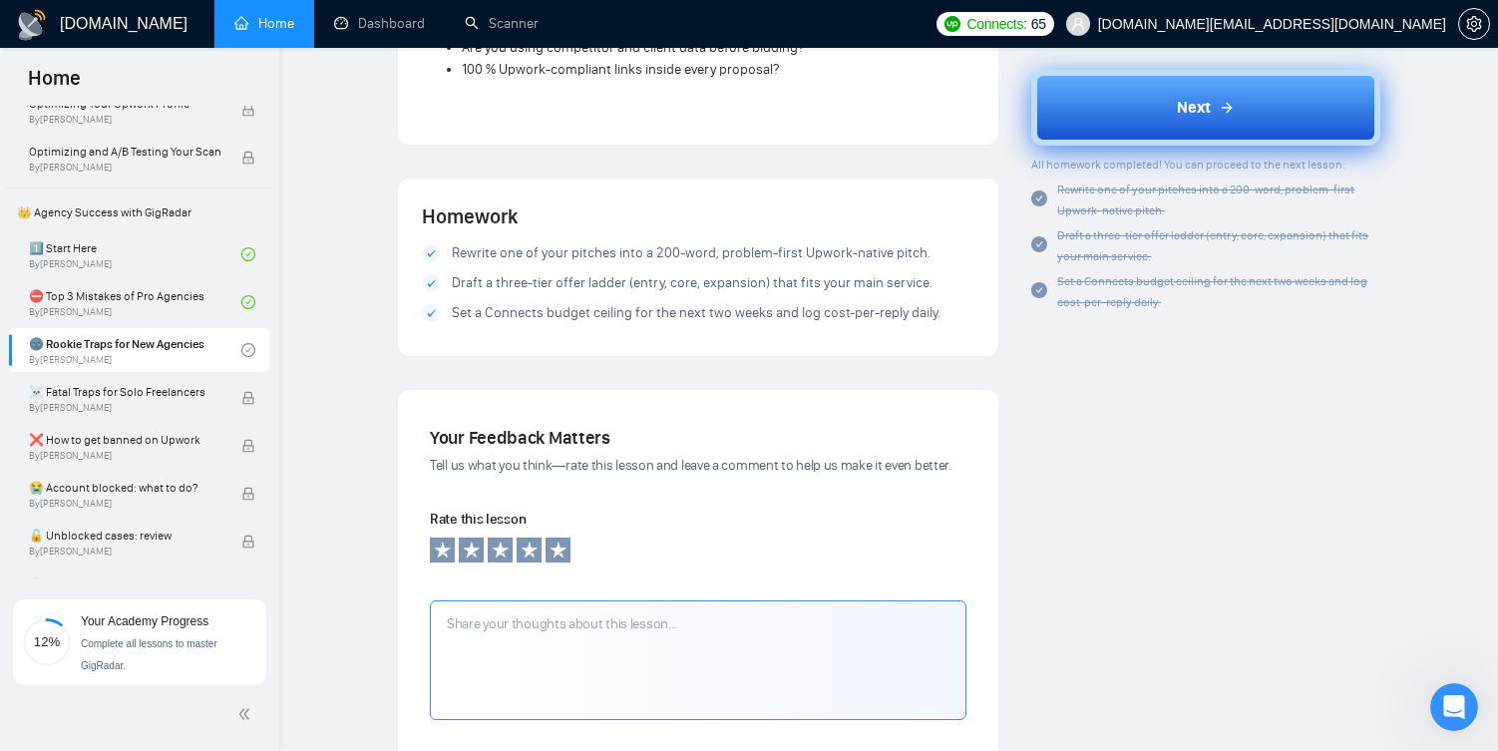
click at [1174, 108] on button "Next" at bounding box center [1205, 108] width 349 height 76
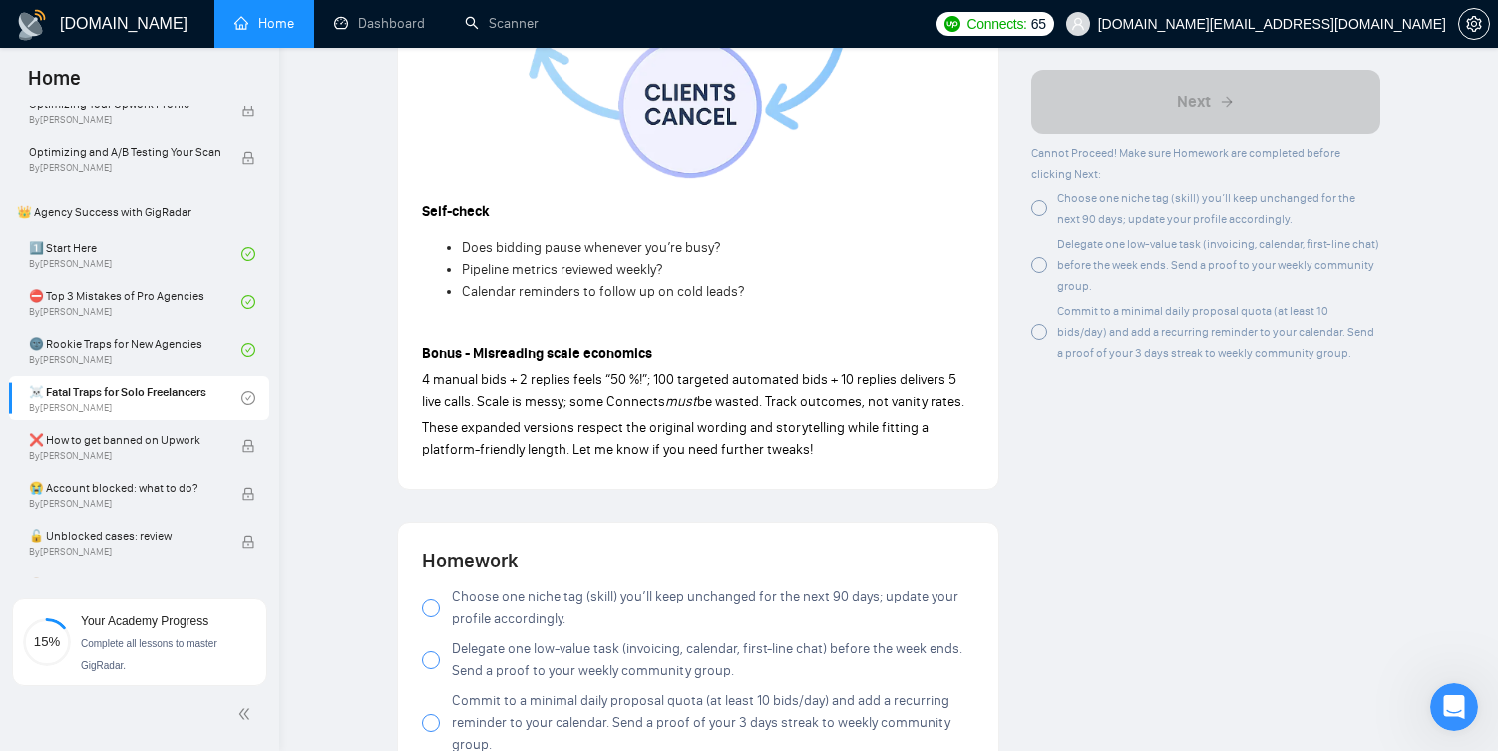
scroll to position [1874, 0]
click at [1046, 208] on div at bounding box center [1039, 208] width 16 height 16
click at [1042, 272] on div at bounding box center [1039, 265] width 16 height 16
click at [1045, 328] on div at bounding box center [1039, 332] width 16 height 16
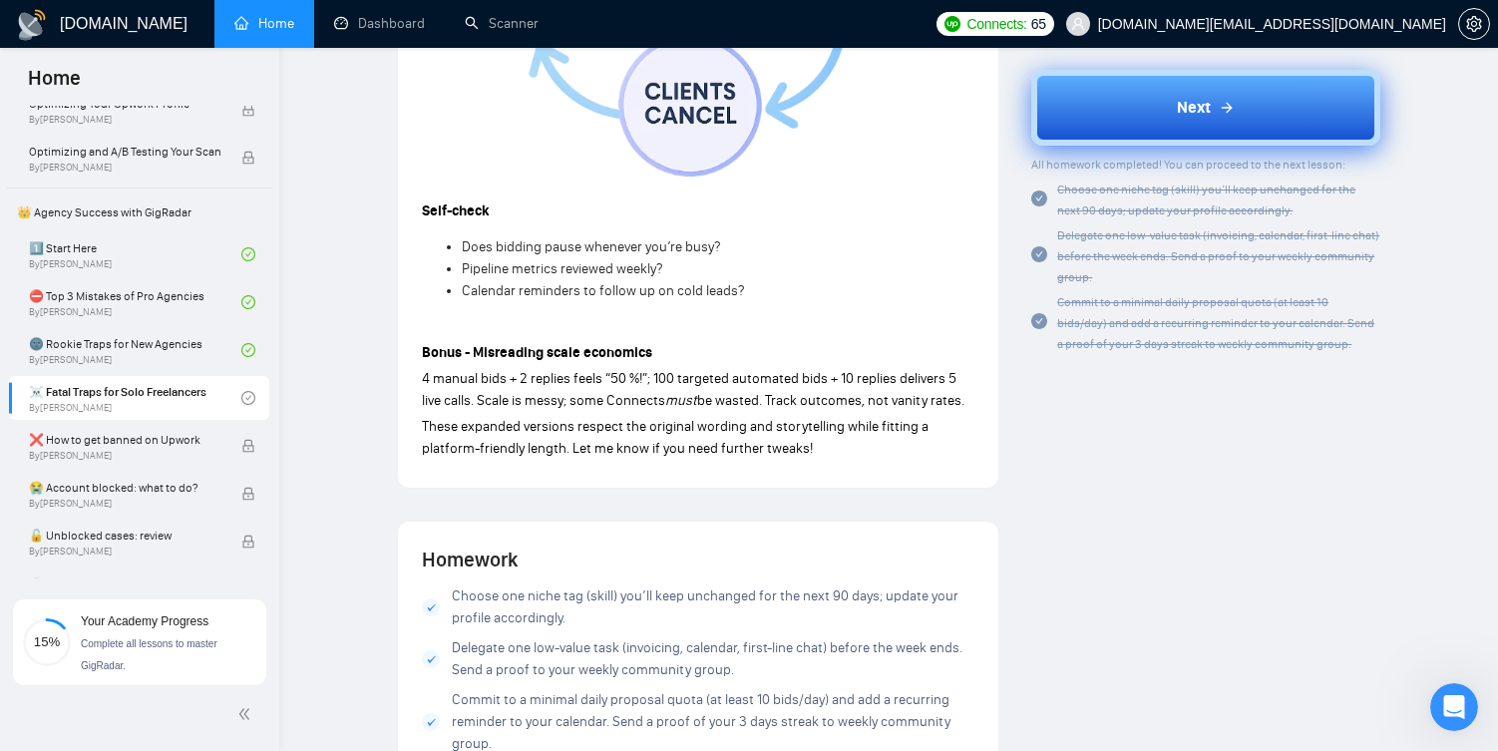
click at [1097, 101] on button "Next" at bounding box center [1205, 108] width 349 height 76
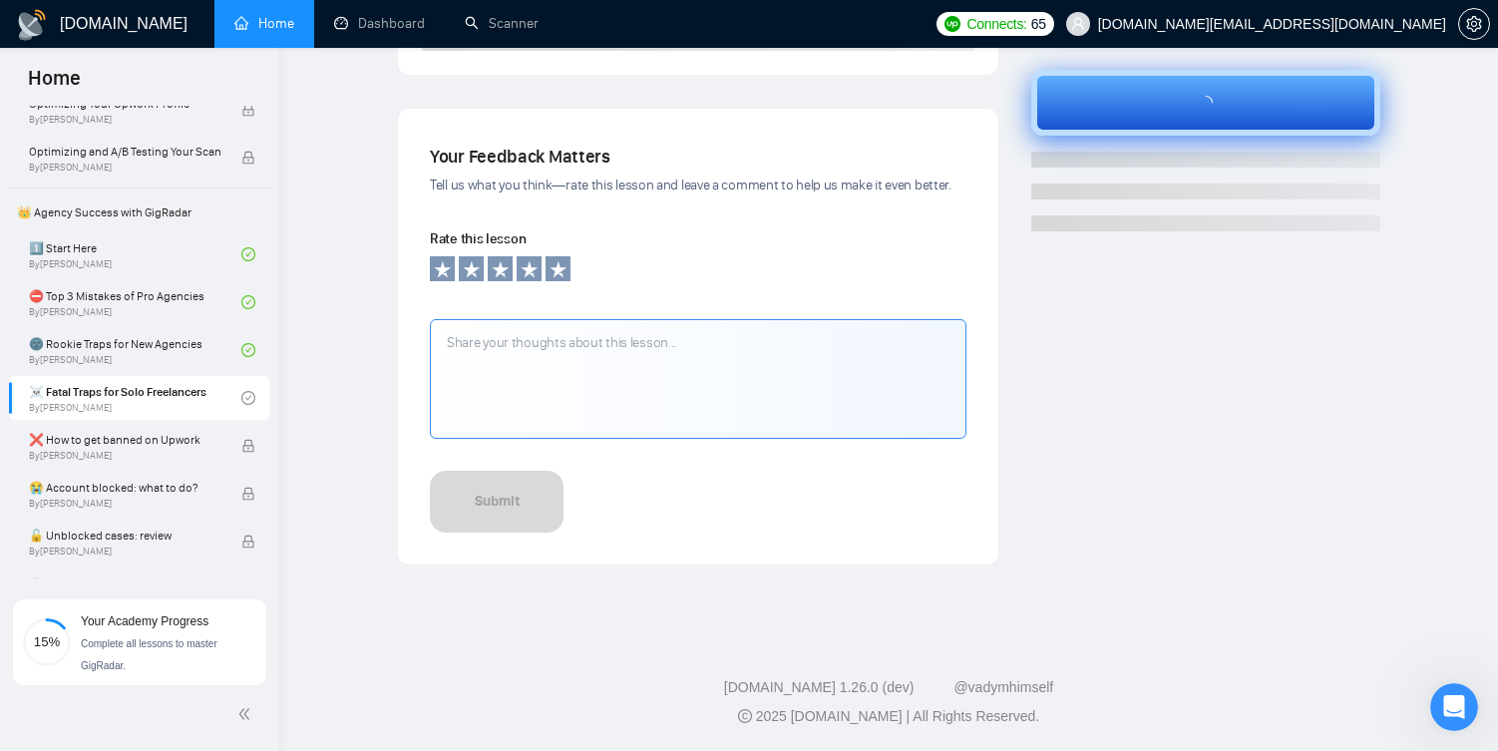
scroll to position [607, 0]
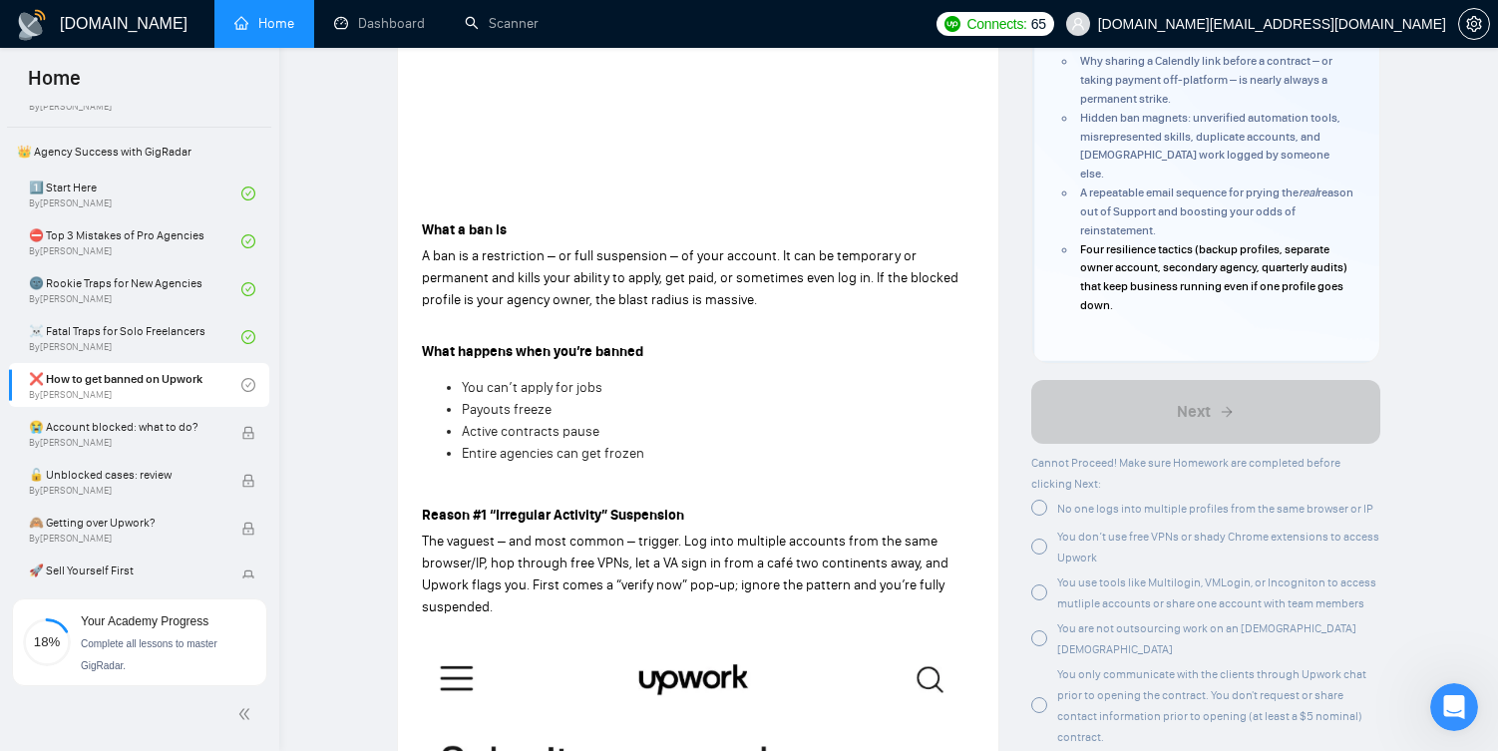
scroll to position [461, 0]
click at [1039, 498] on div at bounding box center [1039, 506] width 16 height 16
click at [1039, 533] on div at bounding box center [1039, 541] width 16 height 16
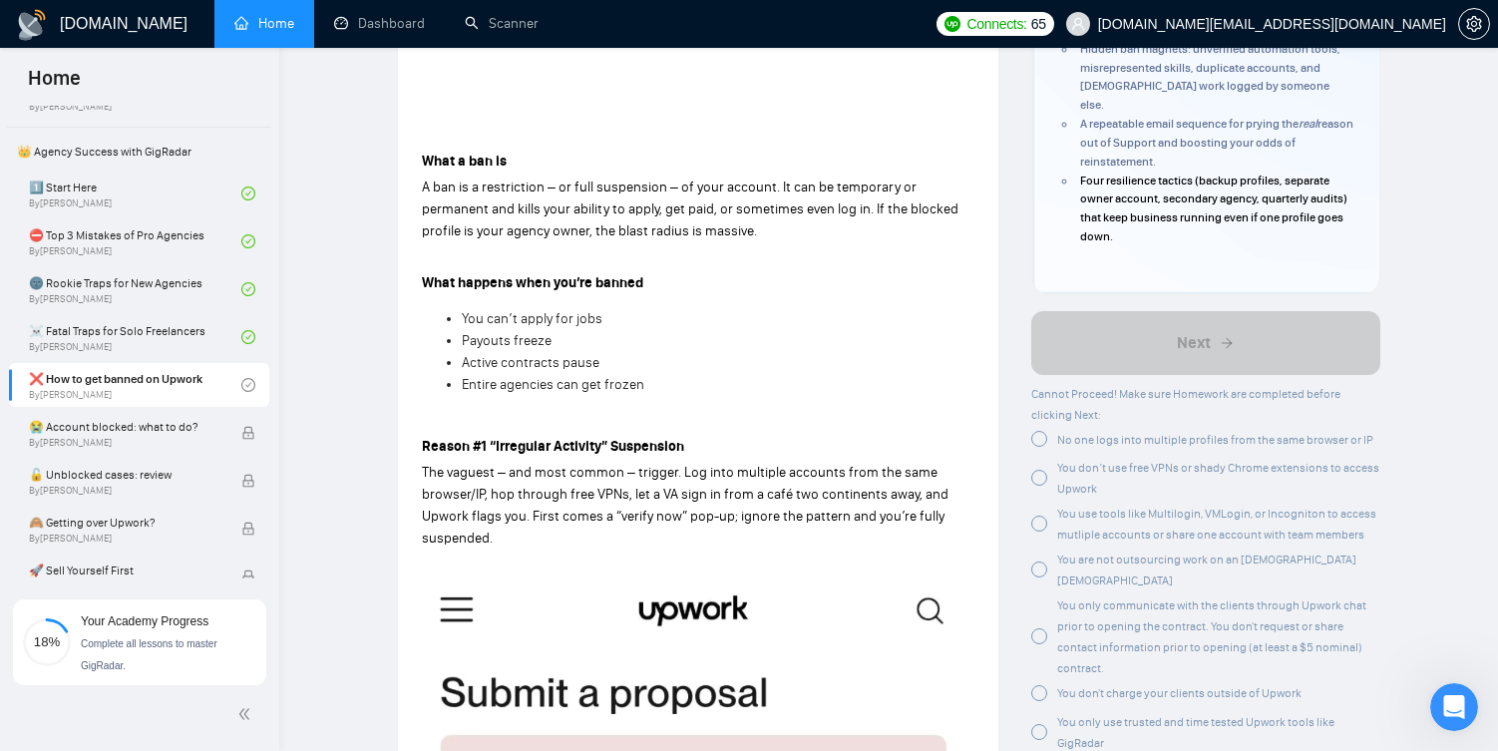
scroll to position [541, 0]
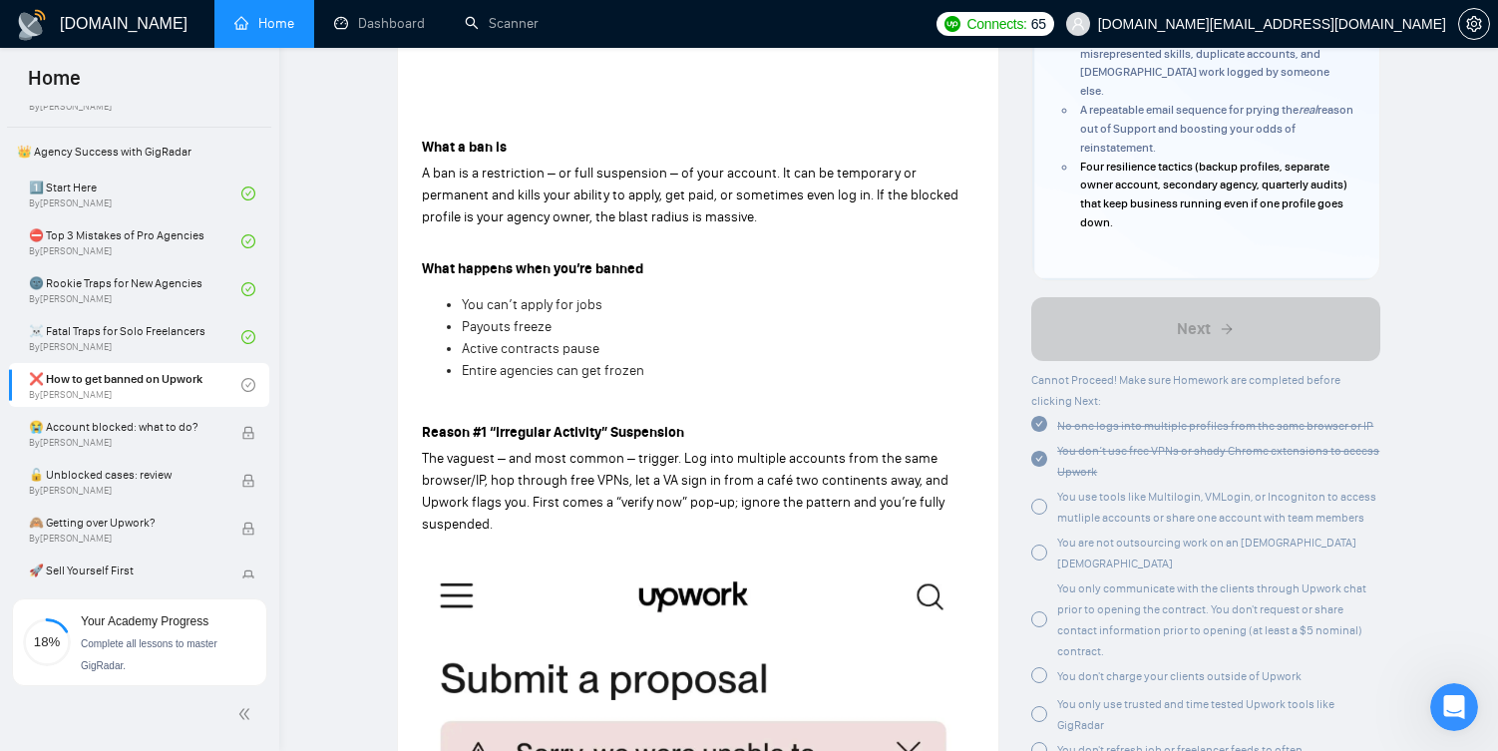
click at [1039, 499] on div at bounding box center [1039, 507] width 16 height 16
click at [1040, 544] on div at bounding box center [1039, 552] width 16 height 16
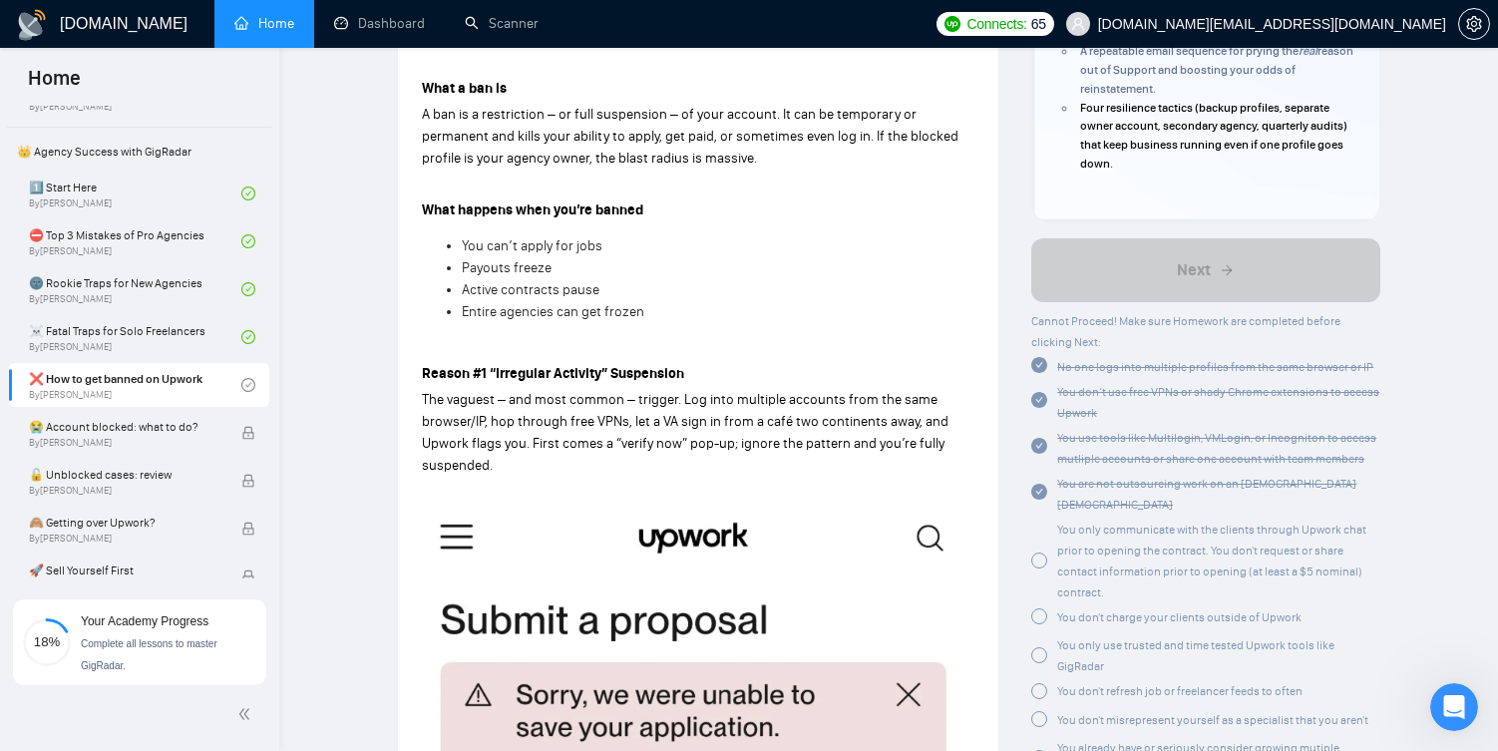
scroll to position [601, 0]
click at [1041, 551] on div at bounding box center [1039, 559] width 16 height 16
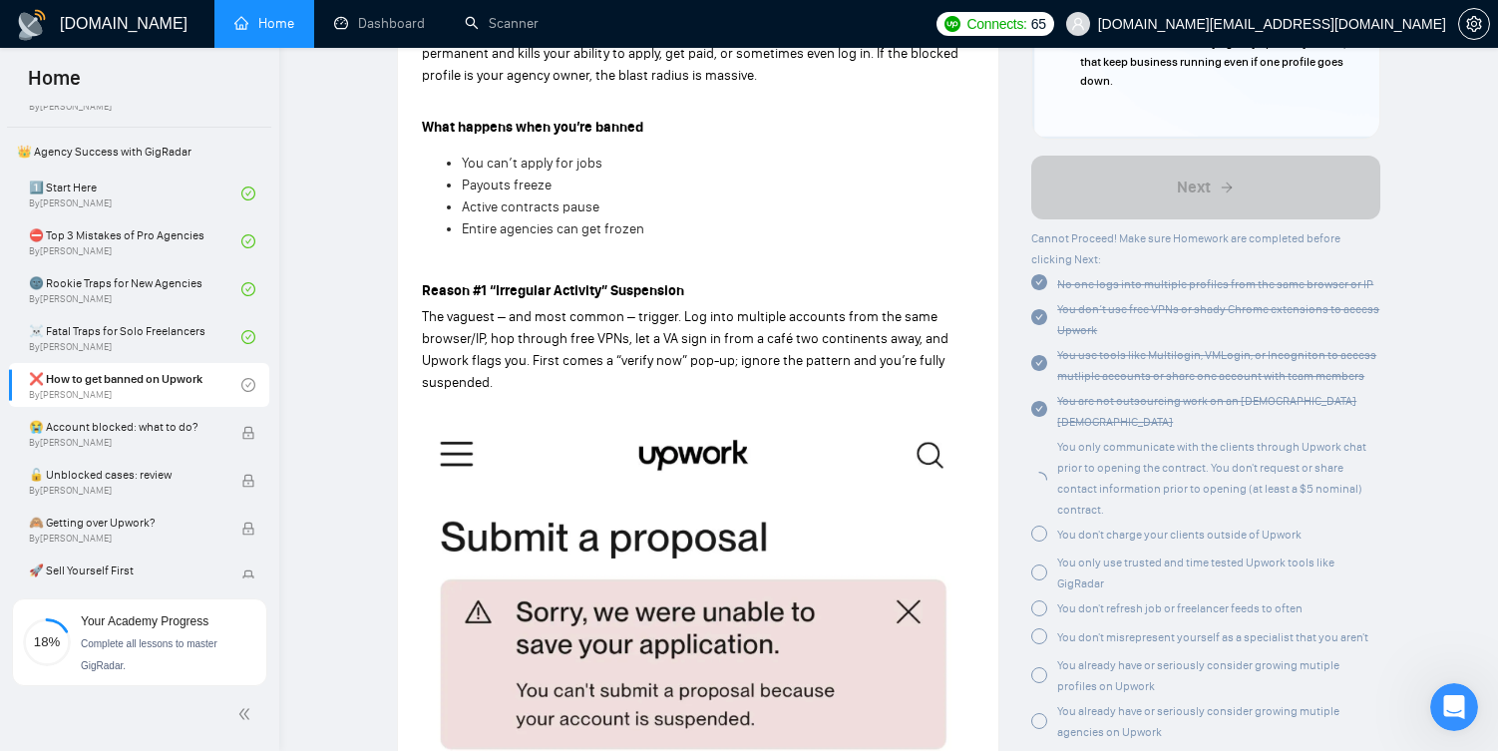
scroll to position [696, 0]
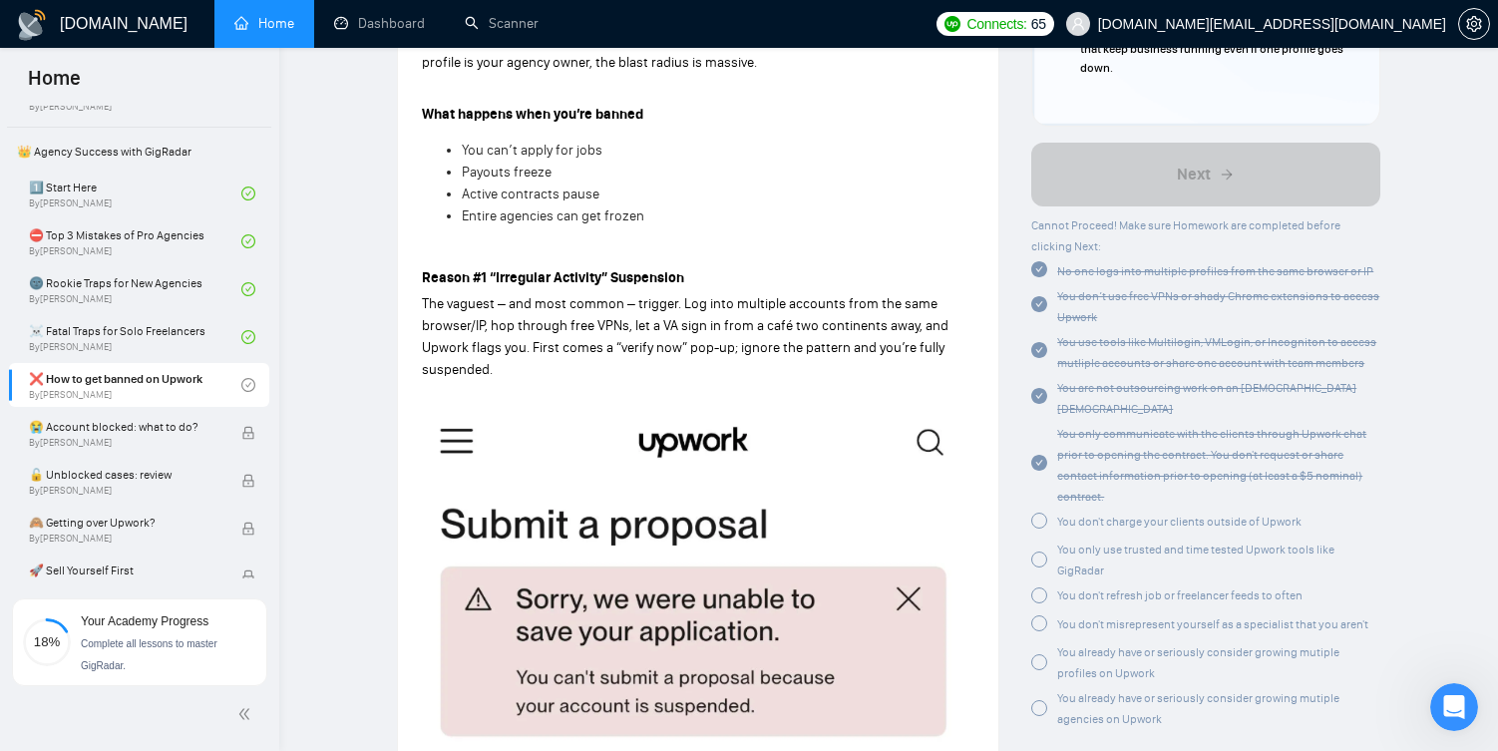
click at [1040, 512] on div at bounding box center [1039, 520] width 16 height 16
click at [1038, 548] on div at bounding box center [1039, 556] width 16 height 16
click at [1038, 583] on div at bounding box center [1039, 591] width 16 height 16
click at [1040, 606] on div "You don't misrepresent yourself as a specialist that you aren't" at bounding box center [1205, 618] width 349 height 25
click at [1039, 608] on div at bounding box center [1039, 616] width 16 height 16
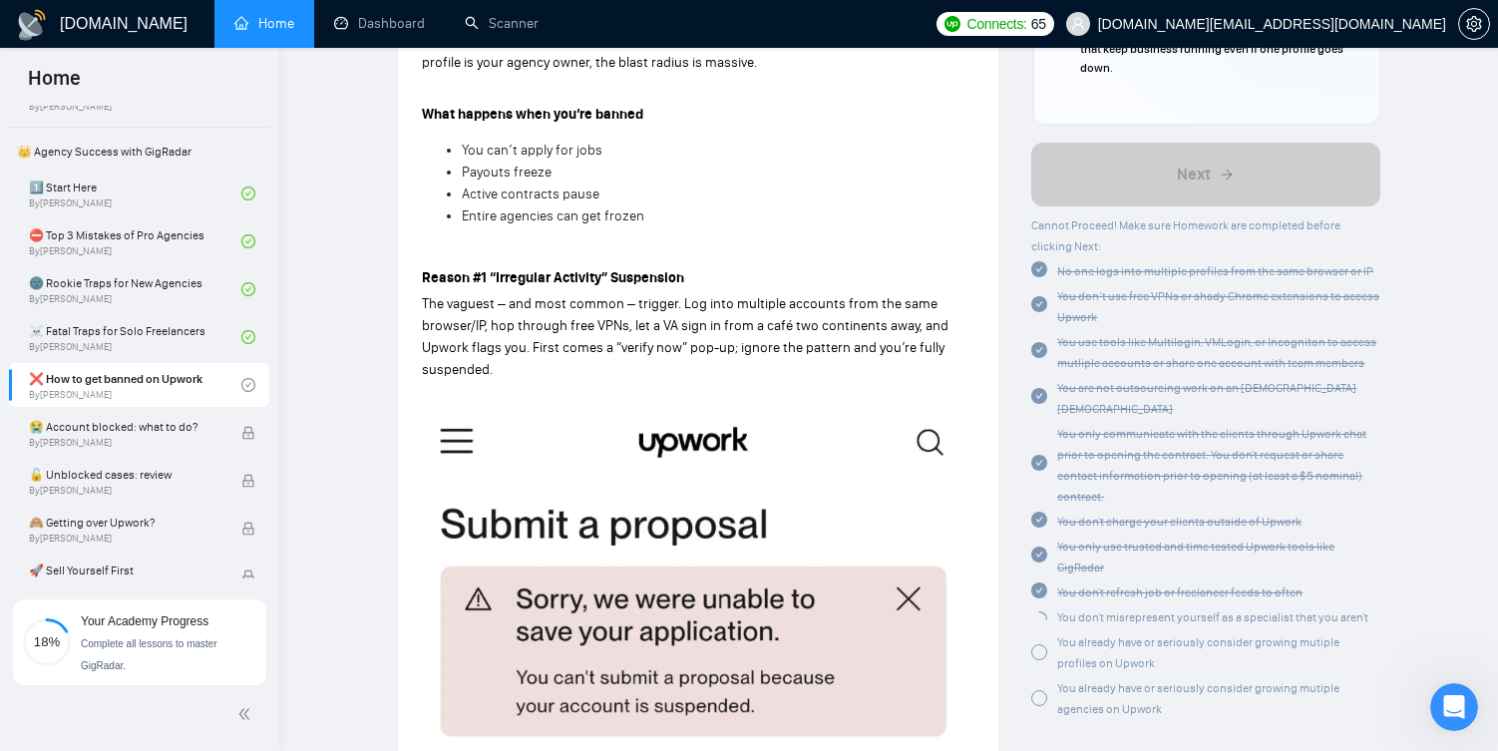
click at [1039, 644] on div at bounding box center [1039, 652] width 16 height 16
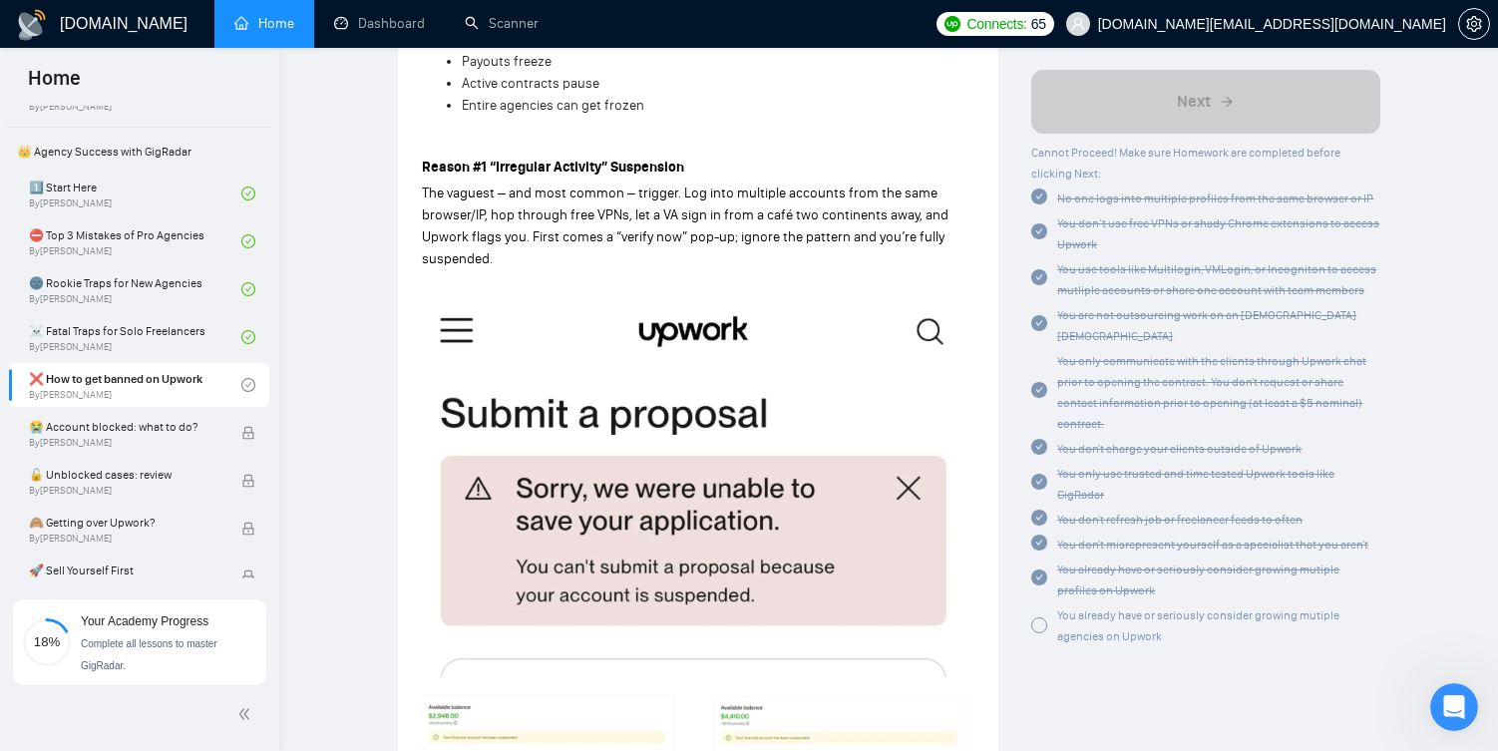
scroll to position [810, 0]
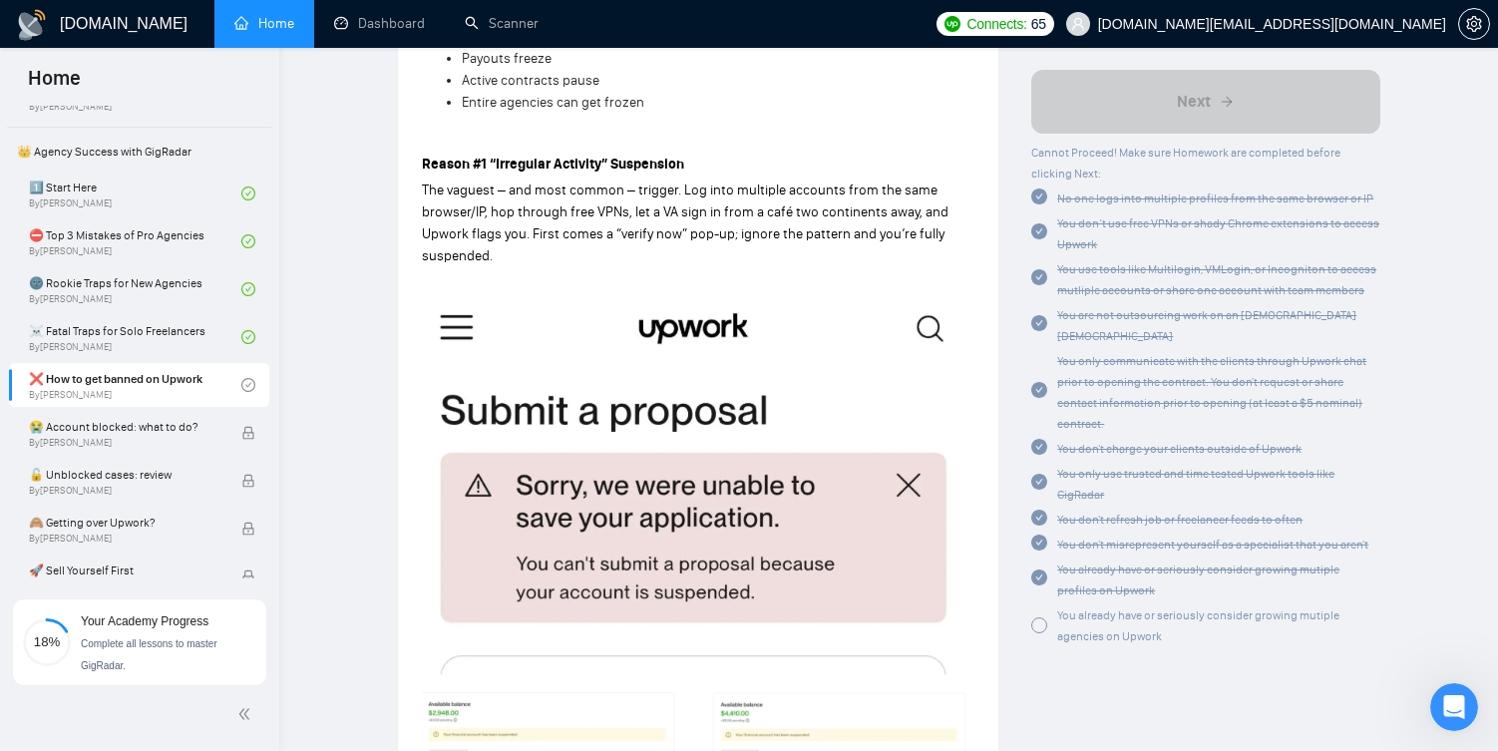
click at [1041, 617] on div at bounding box center [1039, 625] width 16 height 16
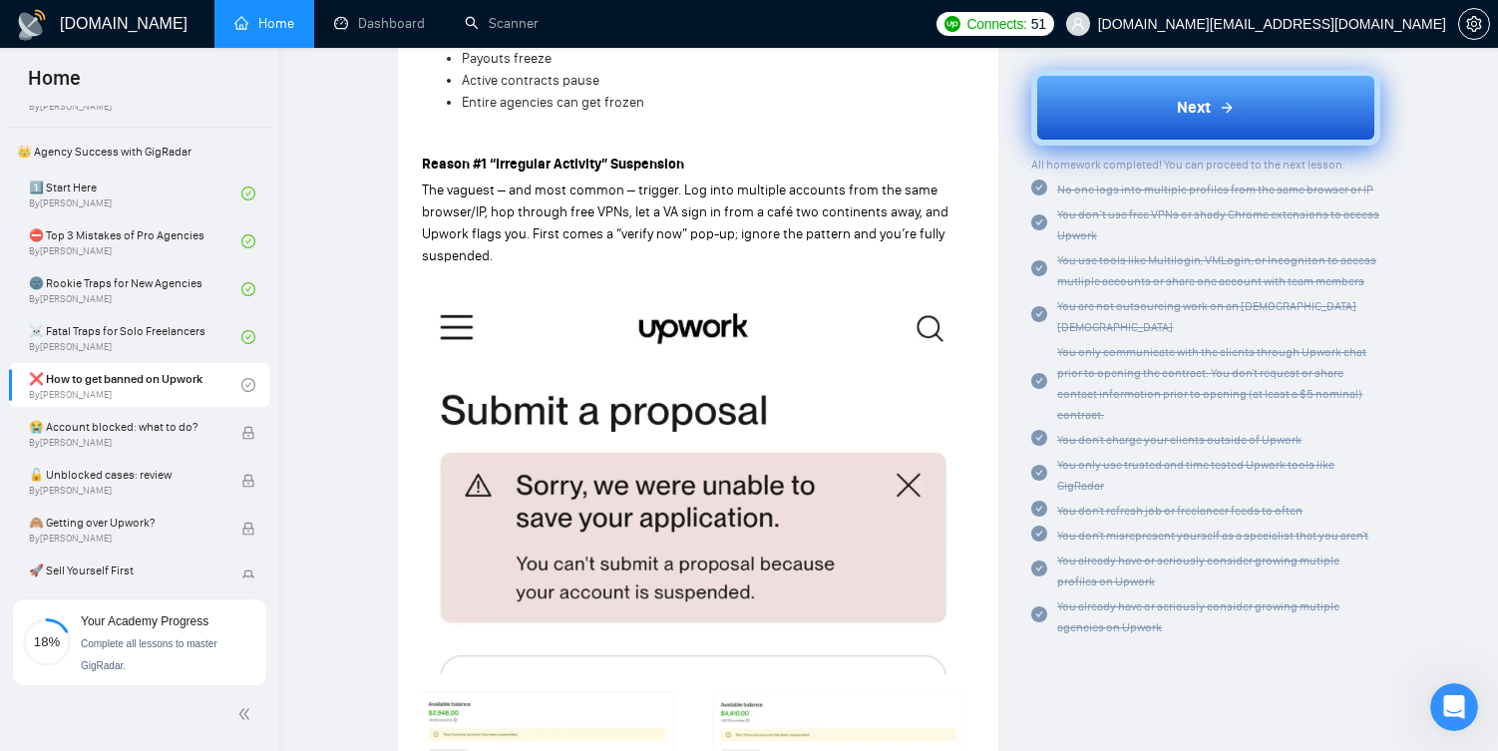
click at [1209, 132] on button "Next" at bounding box center [1205, 108] width 349 height 76
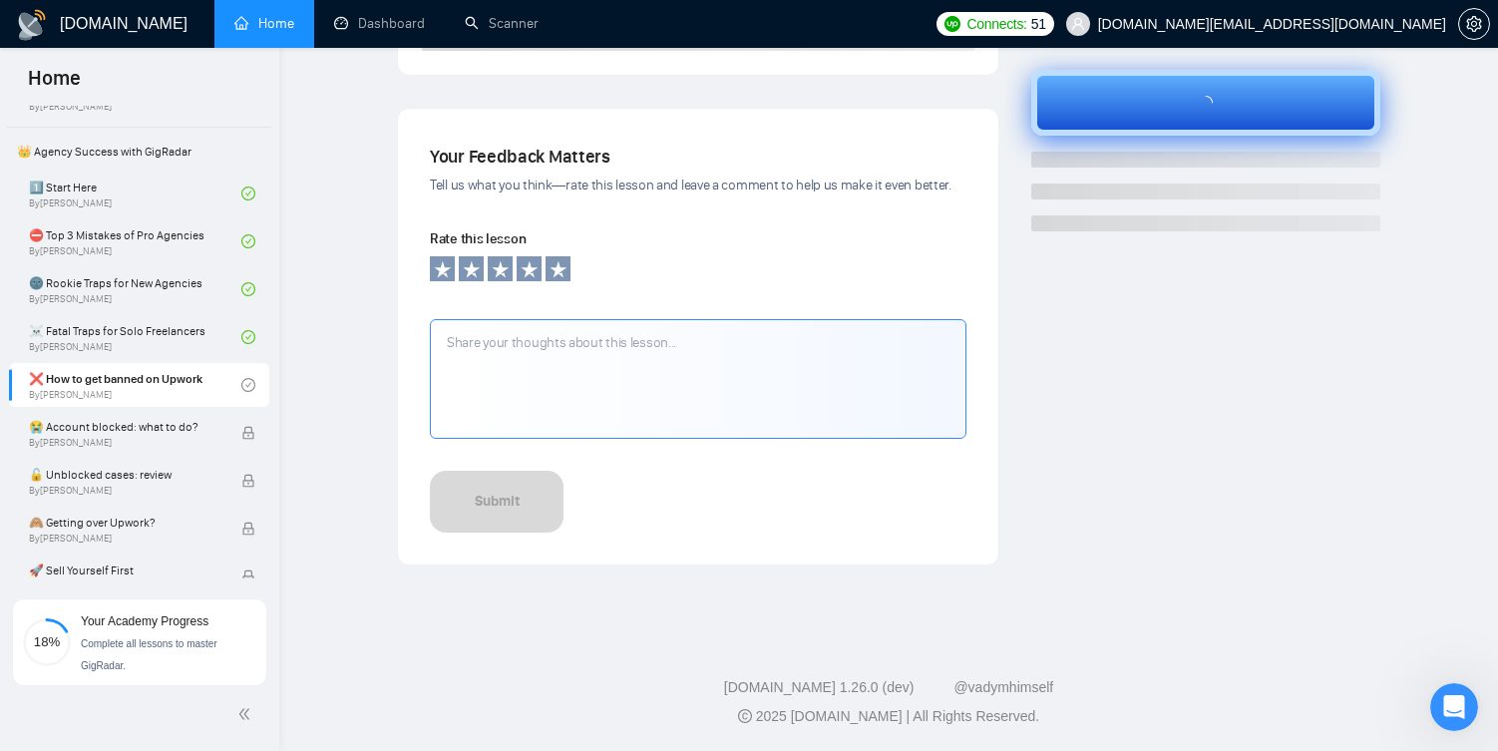
scroll to position [335, 0]
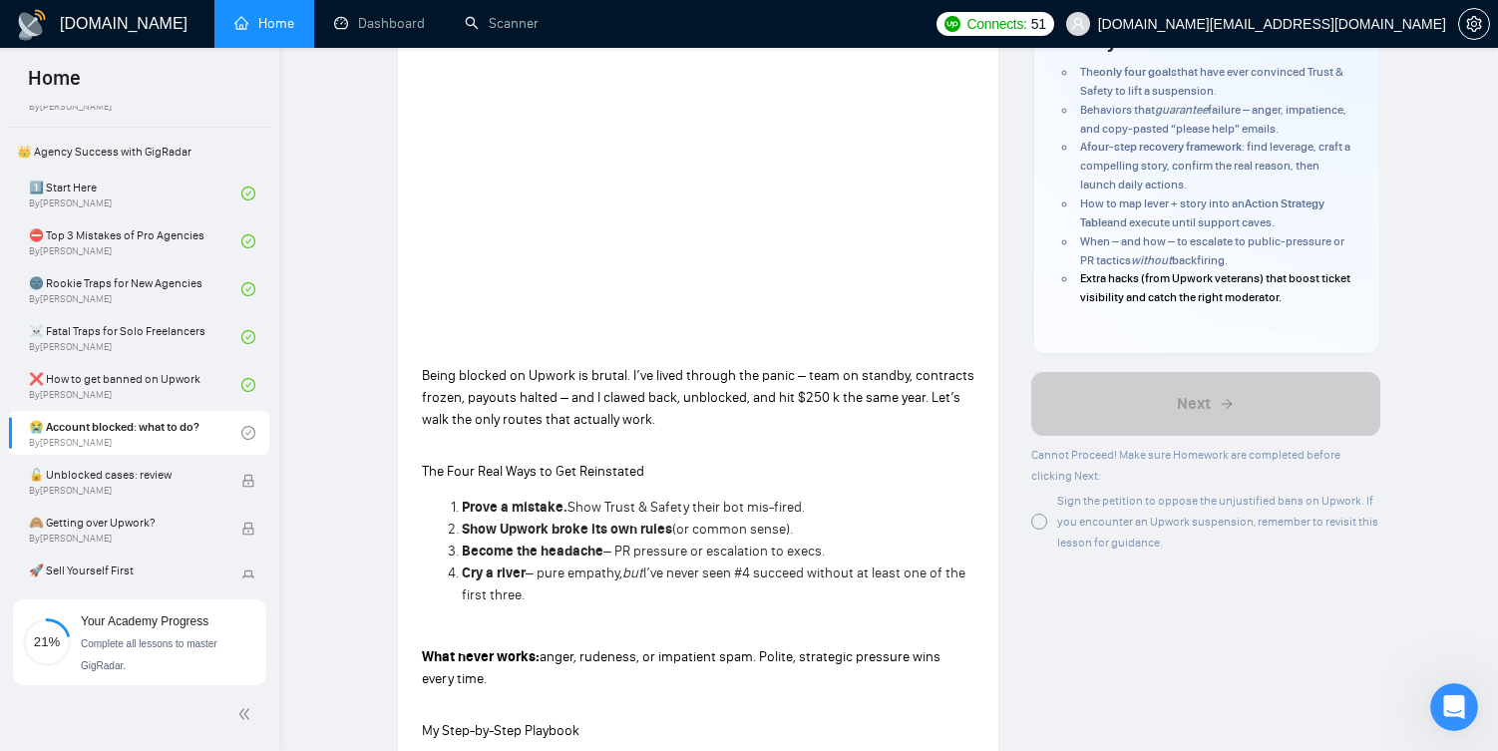
click at [1031, 525] on div at bounding box center [1039, 521] width 16 height 16
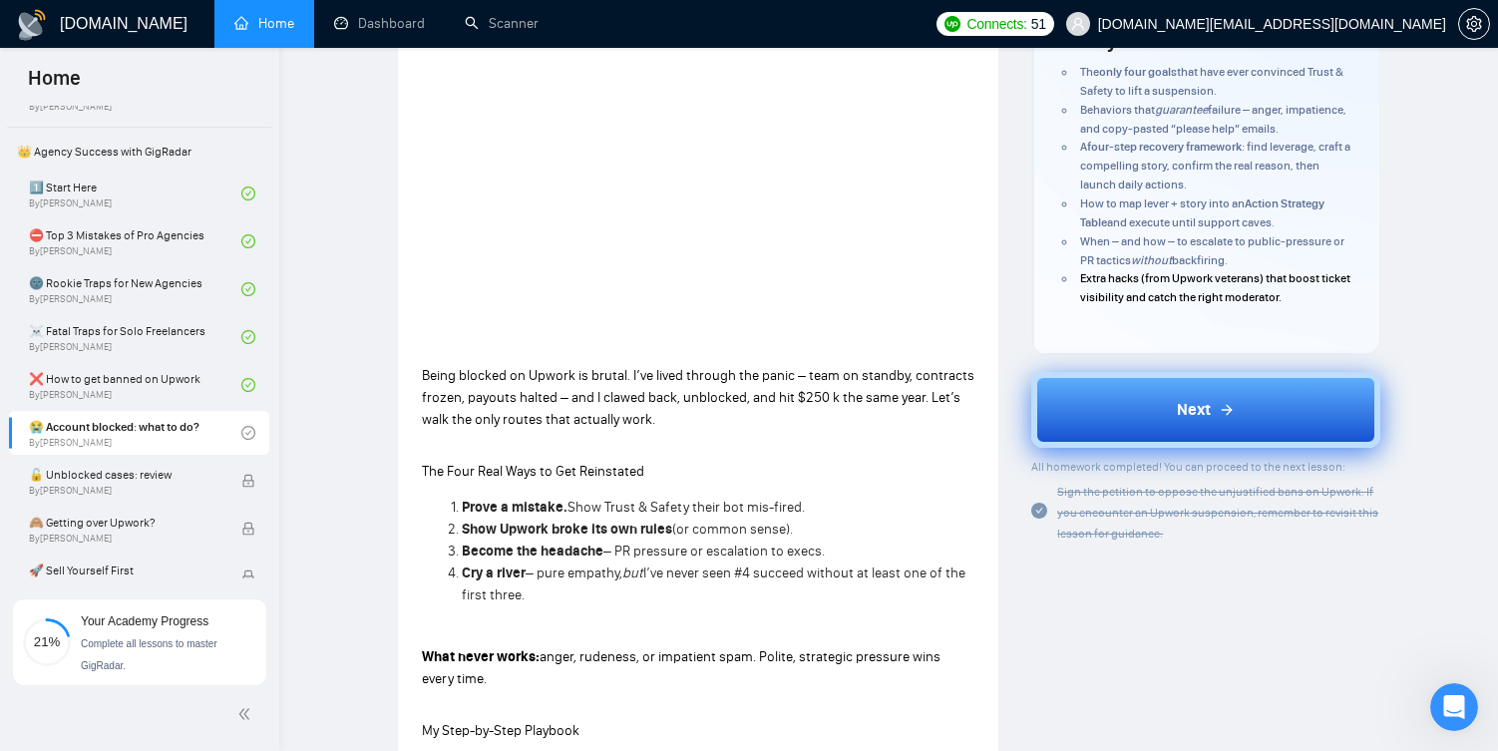
click at [1088, 429] on button "Next" at bounding box center [1205, 410] width 349 height 76
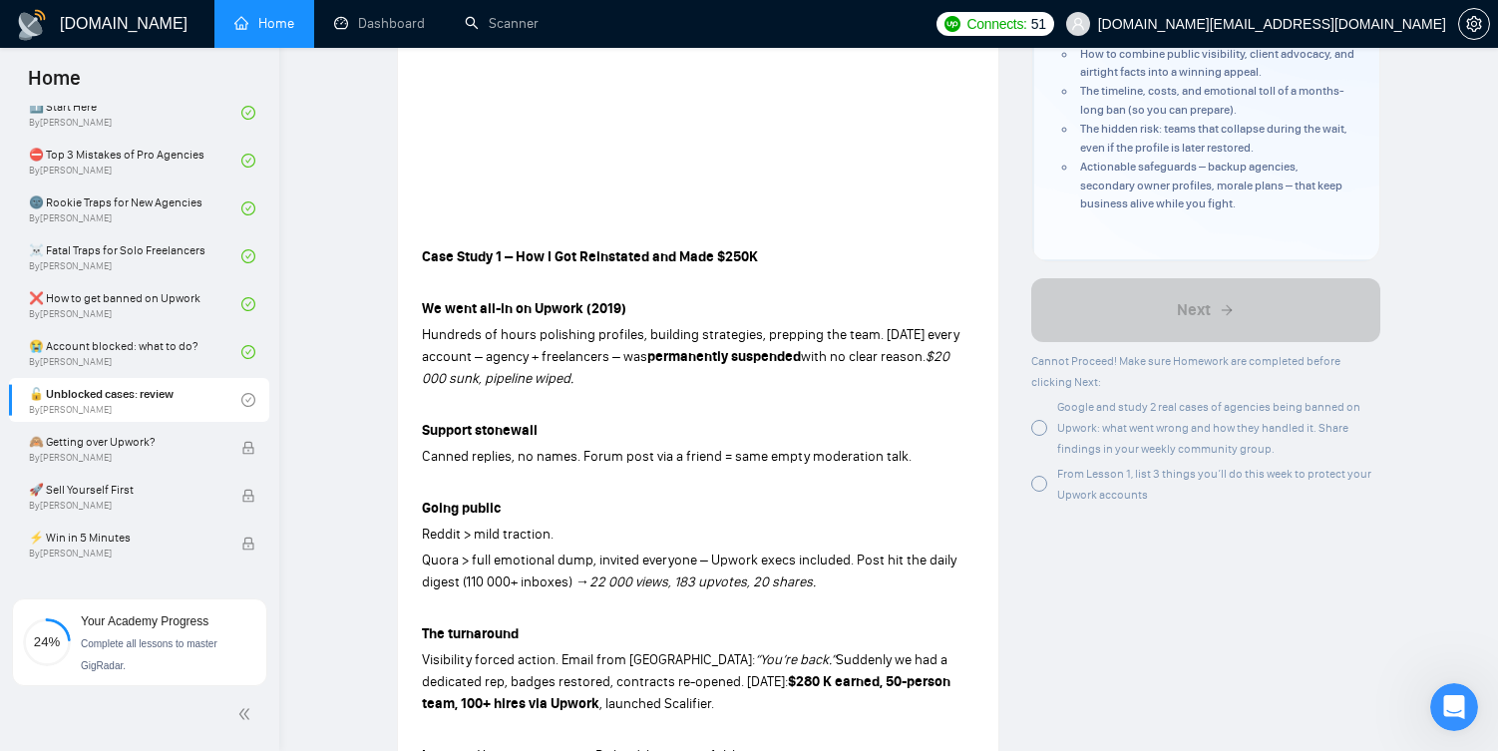
scroll to position [431, 0]
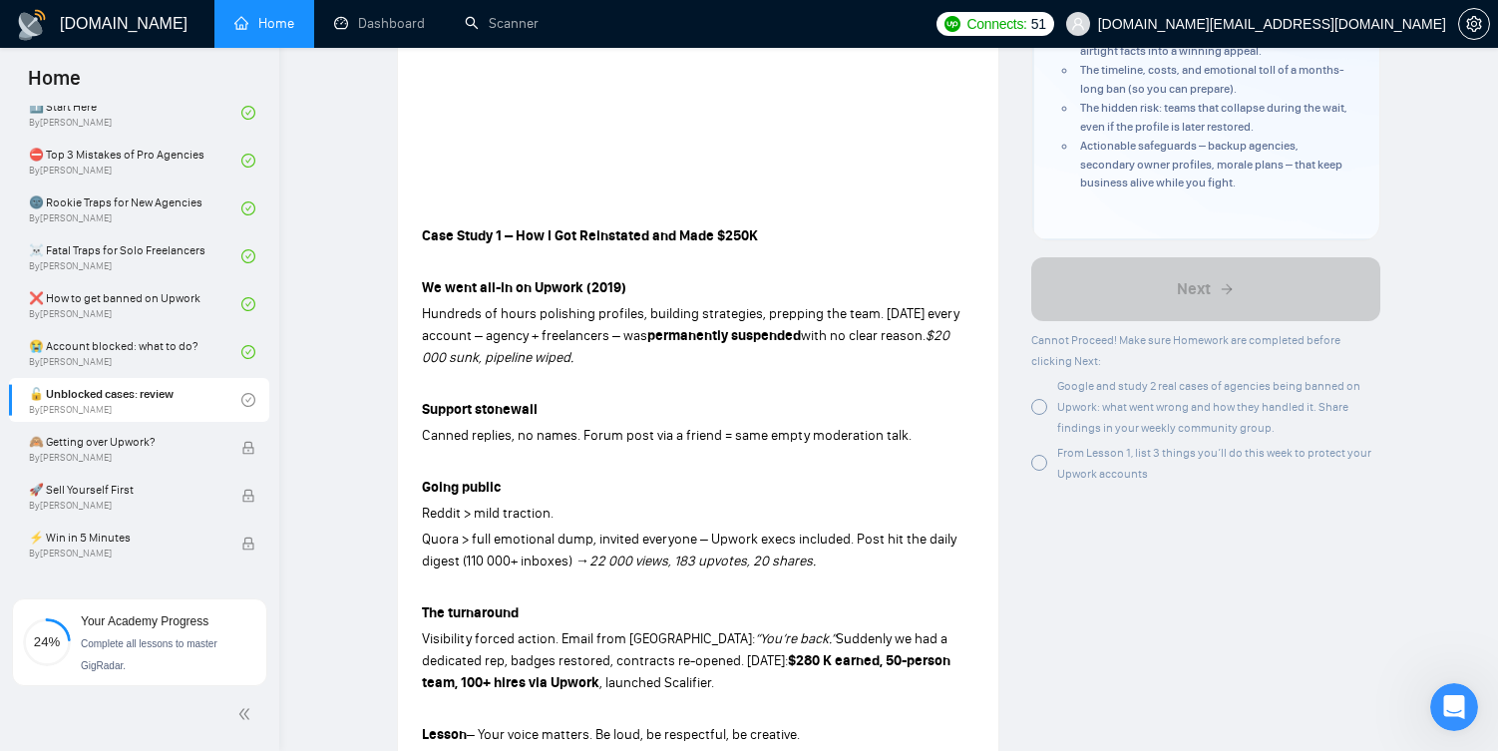
click at [1040, 406] on div at bounding box center [1039, 407] width 16 height 16
click at [1039, 468] on div at bounding box center [1039, 463] width 16 height 16
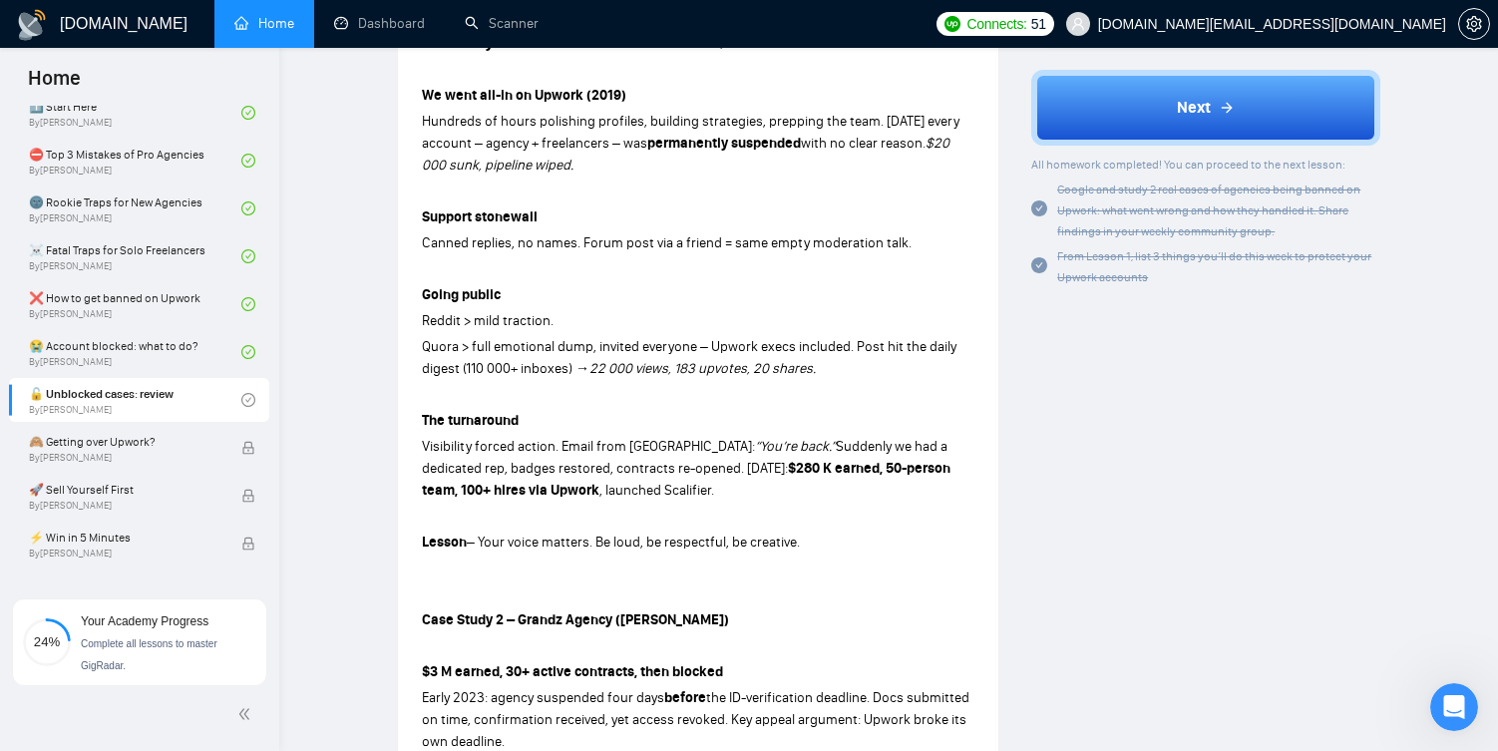
scroll to position [601, 0]
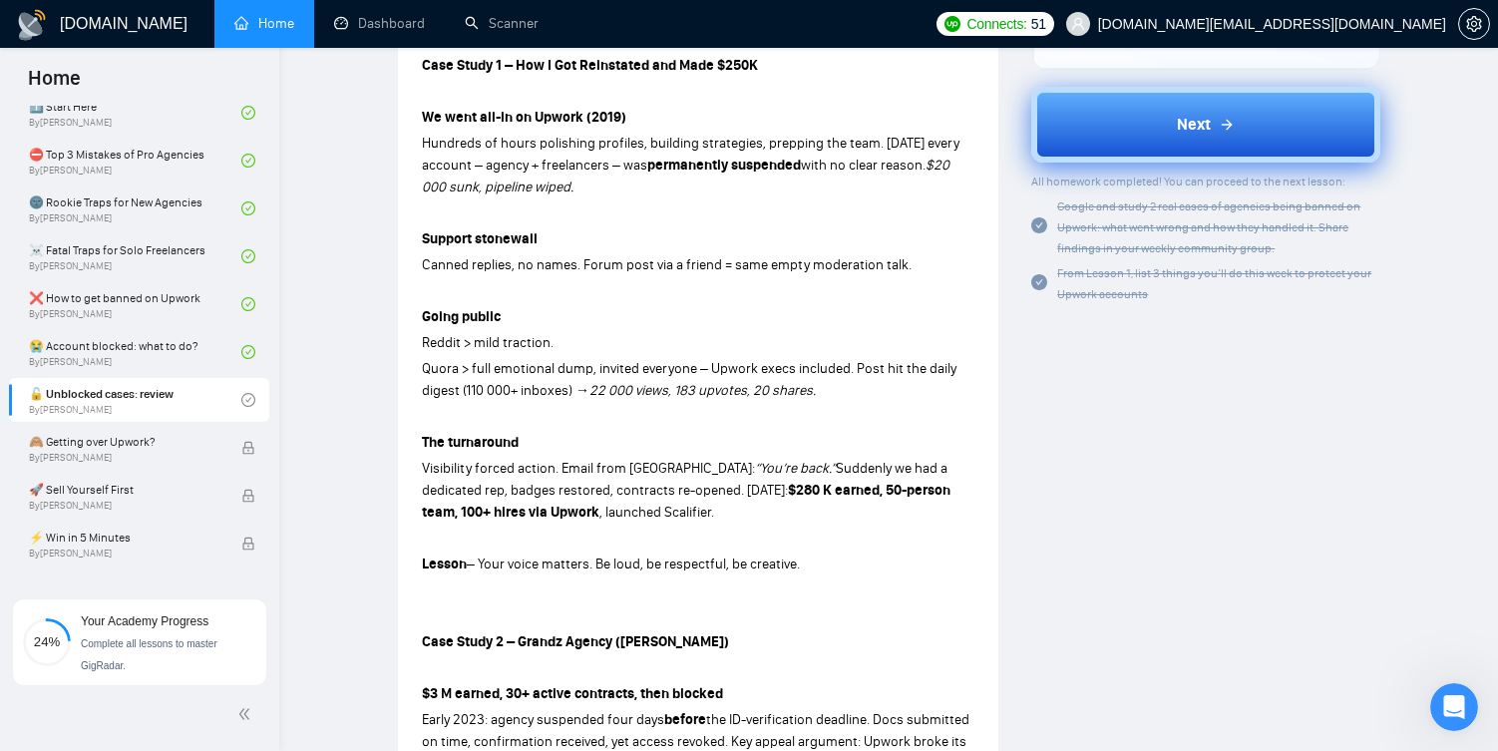
click at [1164, 146] on button "Next" at bounding box center [1205, 125] width 349 height 76
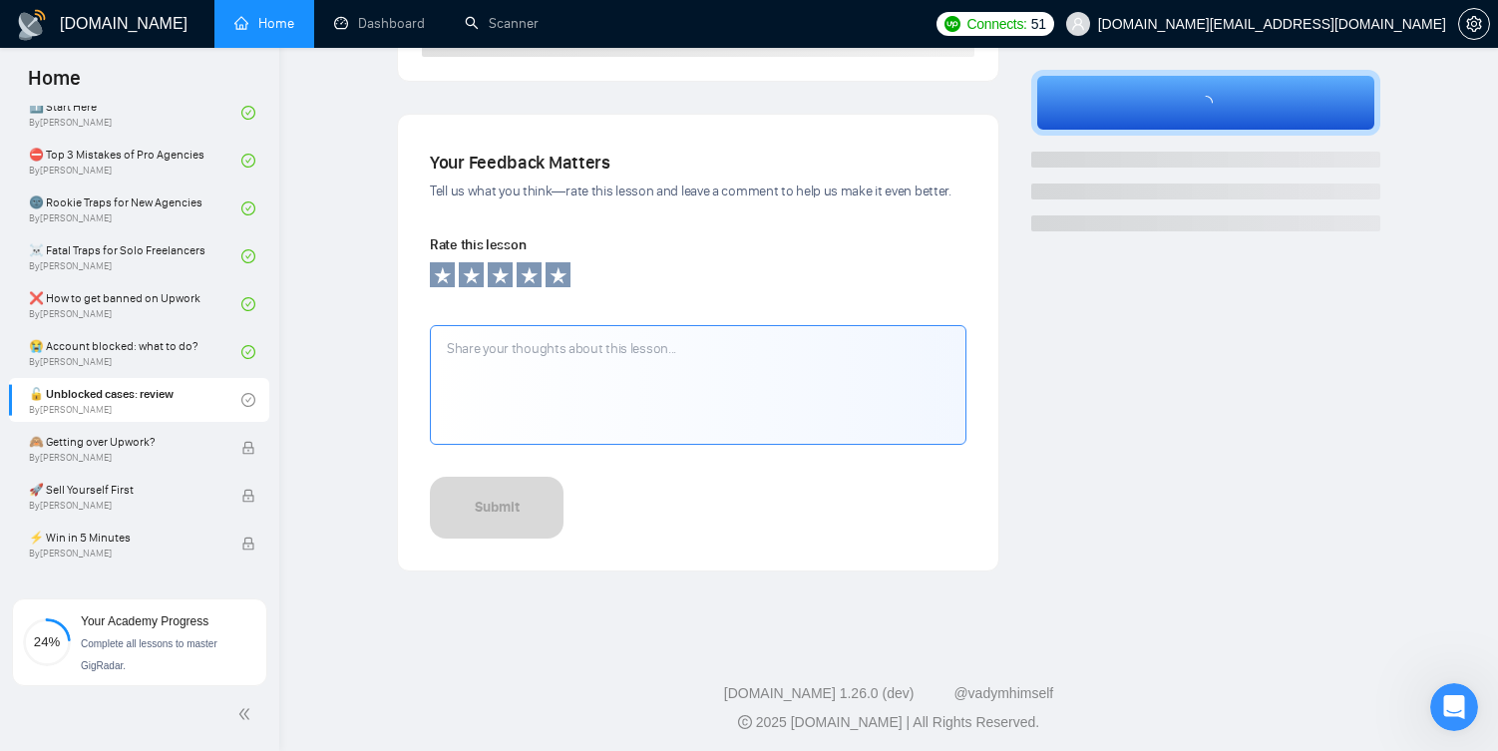
scroll to position [201, 0]
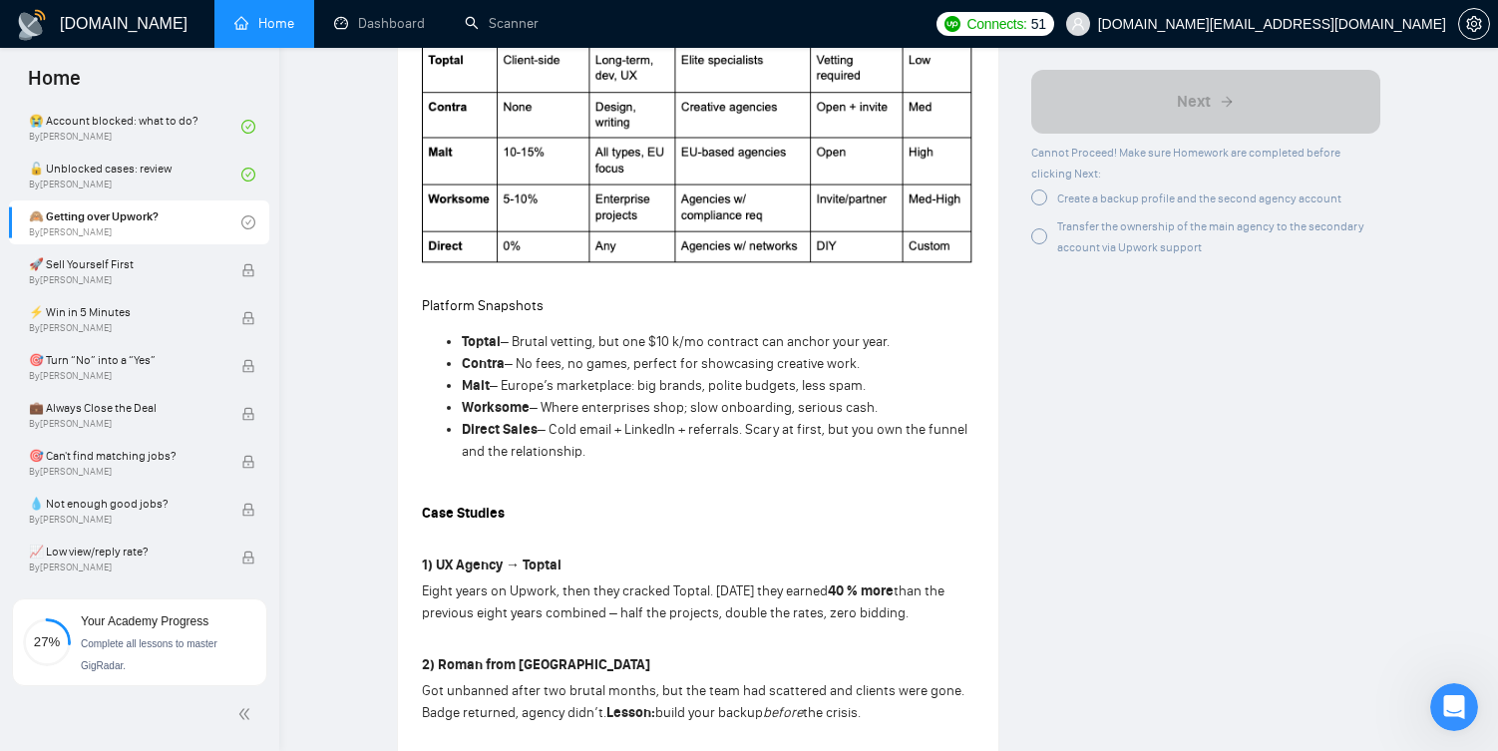
scroll to position [1226, 0]
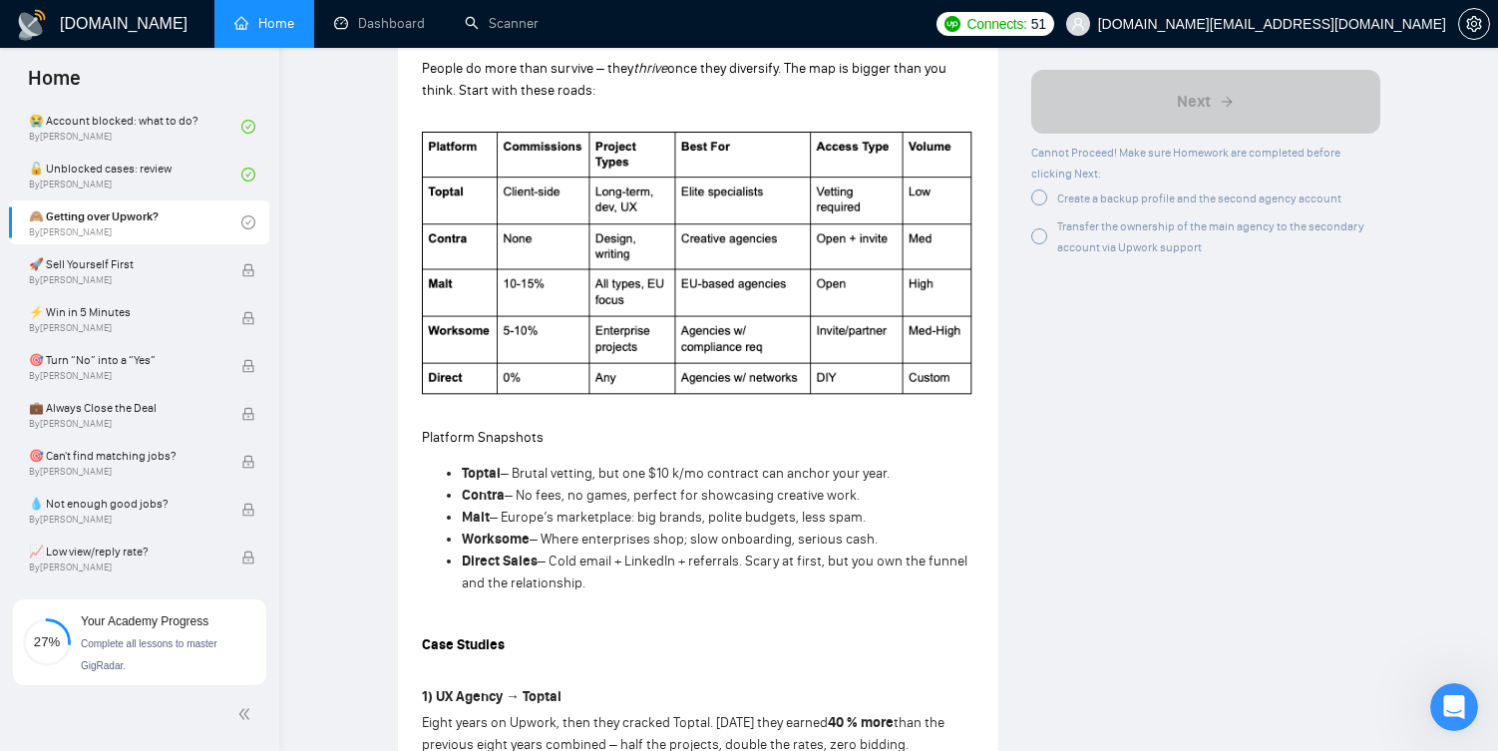
click at [1042, 197] on div at bounding box center [1039, 198] width 16 height 16
click at [1043, 238] on div at bounding box center [1039, 233] width 16 height 16
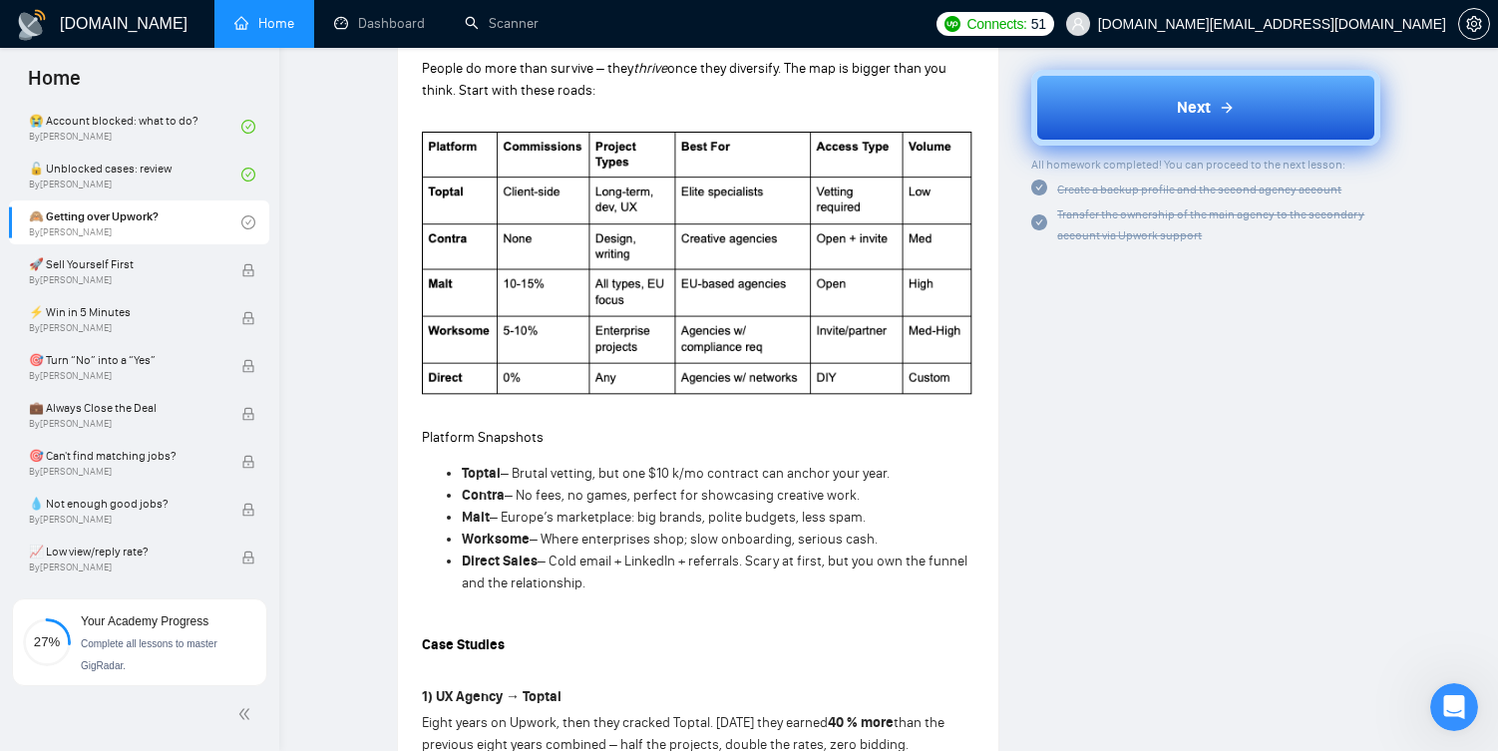
click at [1125, 129] on button "Next" at bounding box center [1205, 108] width 349 height 76
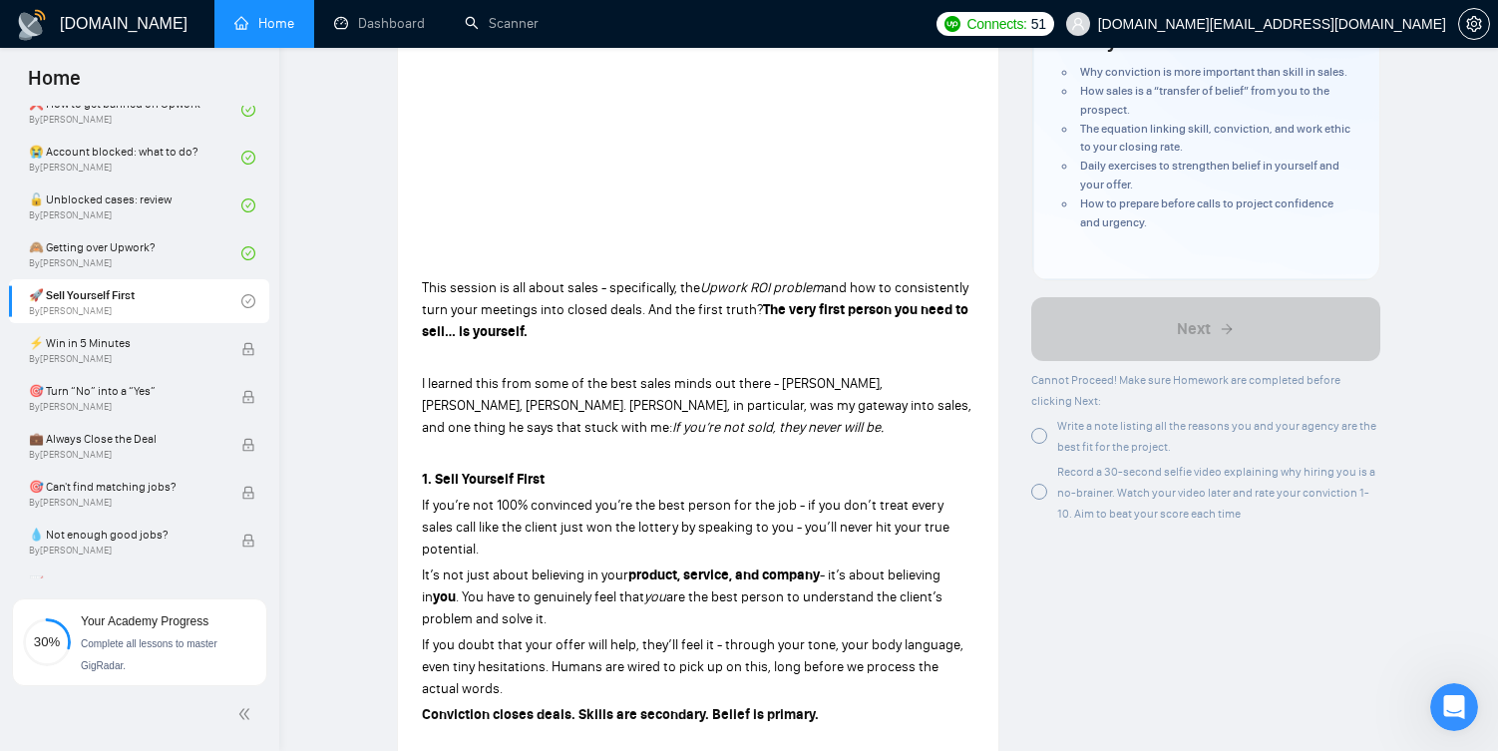
scroll to position [1066, 0]
